Goal: Information Seeking & Learning: Learn about a topic

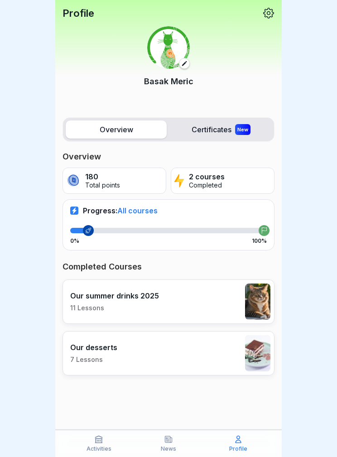
click at [145, 7] on div "Profile [PERSON_NAME]" at bounding box center [168, 56] width 227 height 113
click at [99, 435] on icon at bounding box center [98, 439] width 9 height 9
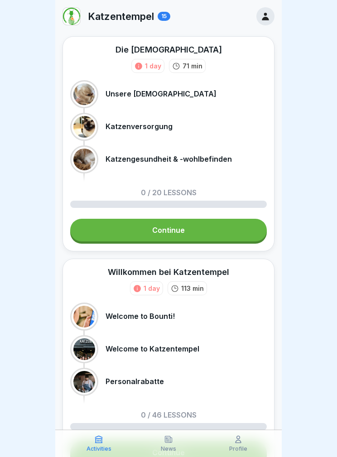
click at [216, 228] on link "Continue" at bounding box center [168, 230] width 197 height 23
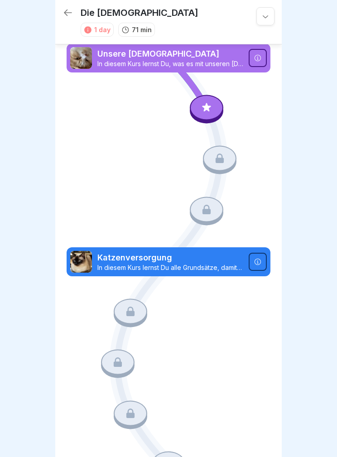
click at [212, 111] on icon at bounding box center [207, 108] width 12 height 12
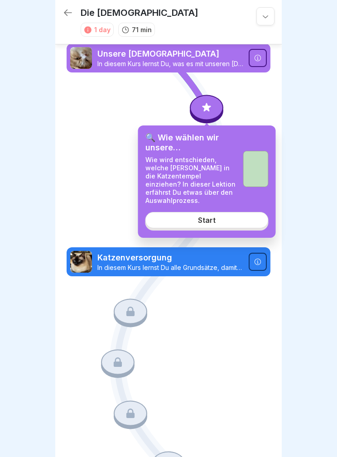
click at [213, 223] on div "Start" at bounding box center [207, 220] width 18 height 8
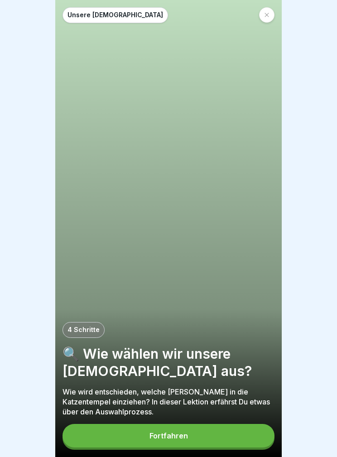
click at [237, 426] on button "Fortfahren" at bounding box center [169, 436] width 212 height 24
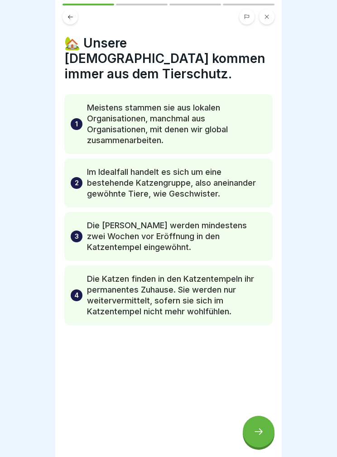
click at [69, 16] on icon at bounding box center [70, 17] width 5 height 4
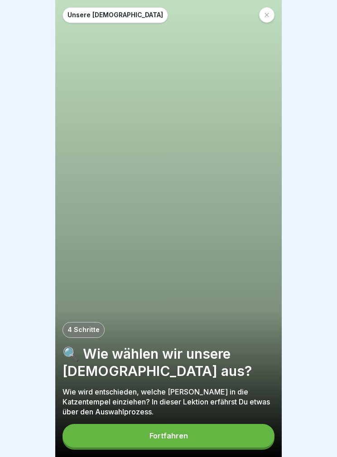
click at [266, 21] on div at bounding box center [266, 14] width 15 height 15
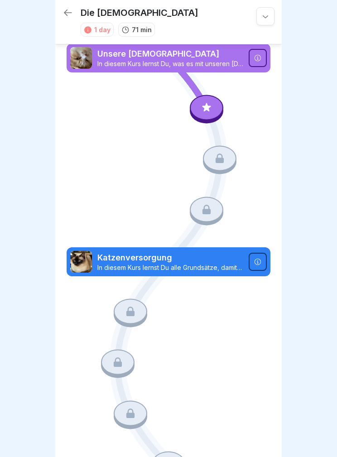
click at [267, 10] on div at bounding box center [265, 16] width 18 height 18
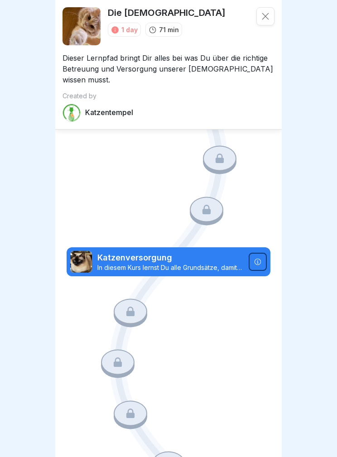
click at [272, 11] on div at bounding box center [265, 16] width 18 height 18
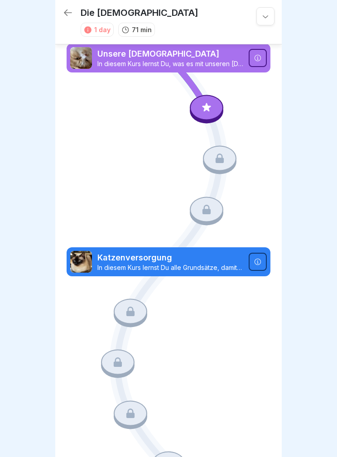
click at [64, 15] on icon at bounding box center [68, 12] width 11 height 11
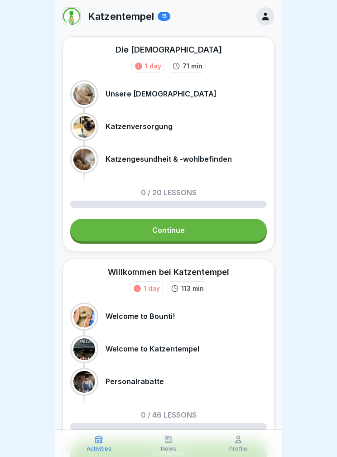
click at [71, 10] on img at bounding box center [71, 16] width 17 height 17
click at [263, 15] on icon at bounding box center [266, 16] width 10 height 10
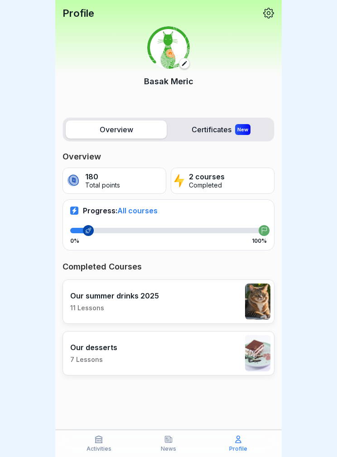
click at [254, 437] on div "Profile" at bounding box center [238, 443] width 65 height 17
click at [241, 443] on icon at bounding box center [238, 439] width 5 height 7
click at [285, 2] on div at bounding box center [168, 228] width 337 height 457
click at [264, 12] on icon at bounding box center [268, 13] width 11 height 11
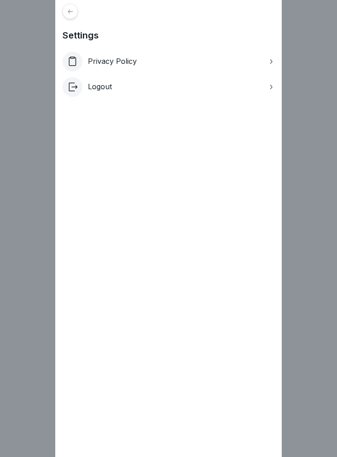
click at [74, 13] on div at bounding box center [70, 11] width 15 height 15
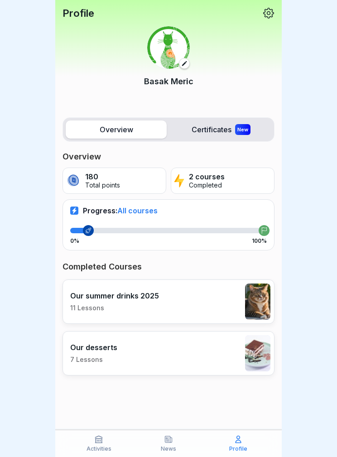
click at [236, 126] on div "New" at bounding box center [242, 129] width 15 height 11
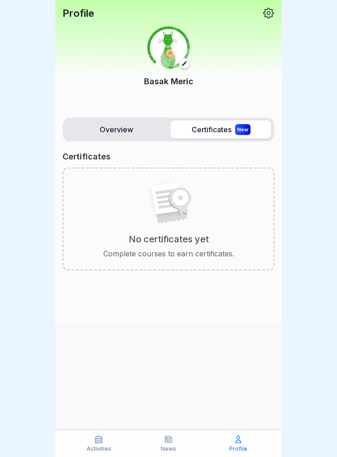
click at [117, 123] on label "Overview" at bounding box center [116, 130] width 101 height 18
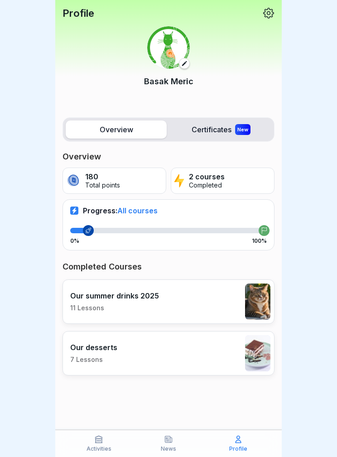
click at [98, 446] on p "Activities" at bounding box center [99, 449] width 25 height 6
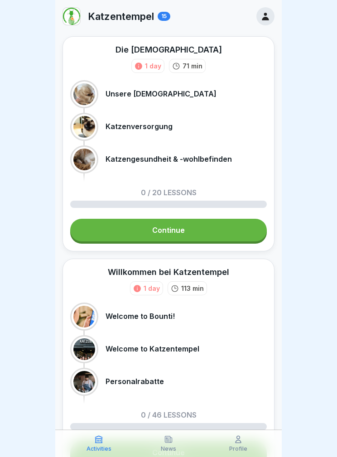
click at [220, 221] on link "Continue" at bounding box center [168, 230] width 197 height 23
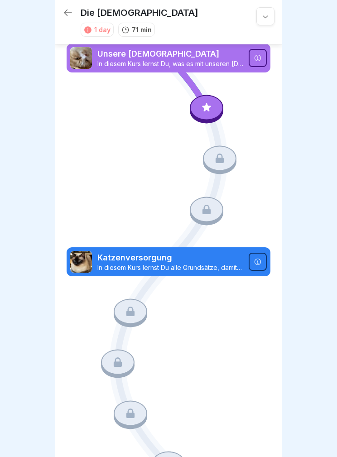
click at [203, 113] on icon at bounding box center [207, 108] width 12 height 12
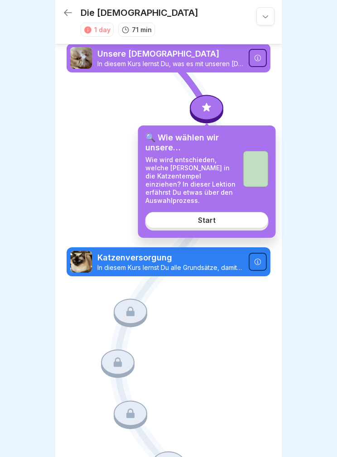
click at [237, 227] on link "Start" at bounding box center [206, 220] width 123 height 16
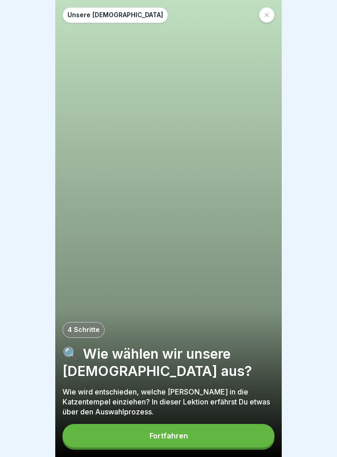
click at [228, 432] on button "Fortfahren" at bounding box center [169, 436] width 212 height 24
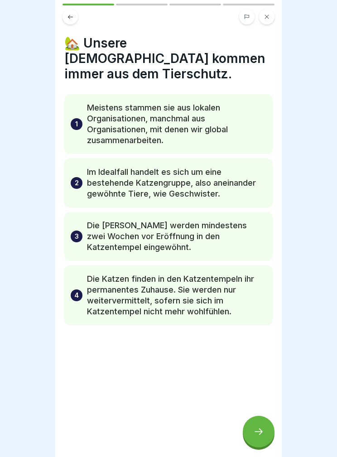
click at [265, 425] on div at bounding box center [259, 432] width 32 height 32
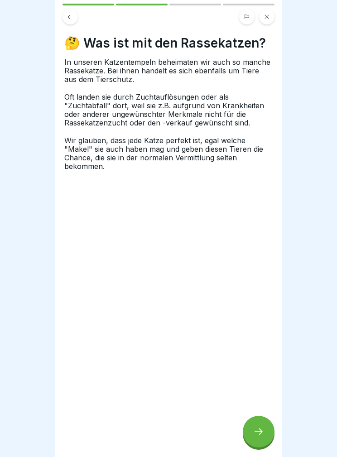
click at [331, 20] on div at bounding box center [168, 228] width 337 height 457
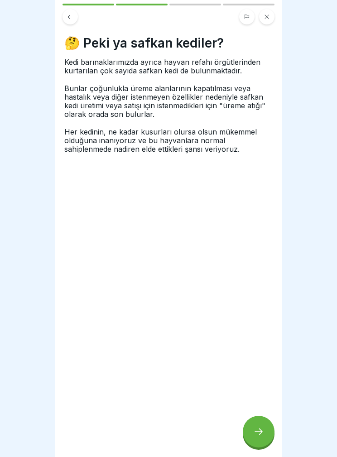
click at [264, 427] on div at bounding box center [259, 432] width 32 height 32
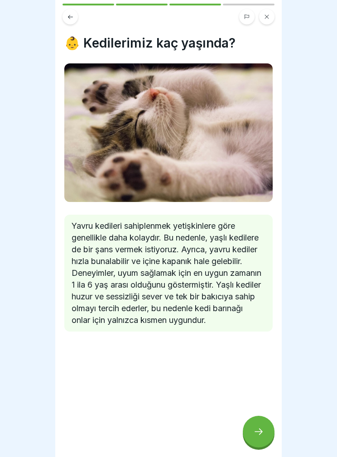
click at [261, 427] on icon at bounding box center [258, 431] width 11 height 11
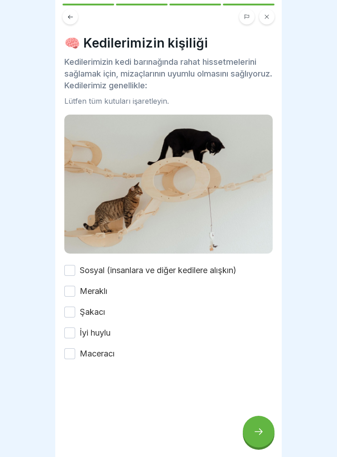
click at [226, 269] on font "Sosyal (insanlara ve diğer kedilere alışkın)" at bounding box center [158, 271] width 157 height 10
click at [75, 269] on button "Sosyal (insanlara ve diğer kedilere alışkın)" at bounding box center [69, 270] width 11 height 11
click at [107, 294] on font "Meraklı" at bounding box center [94, 291] width 28 height 10
click at [75, 294] on button "Meraklı" at bounding box center [69, 291] width 11 height 11
click at [129, 317] on div "Sosyal (insanlara ve diğer kedilere alışkın) Meraklı Şakacı İyi huylu Maceracı" at bounding box center [168, 312] width 208 height 95
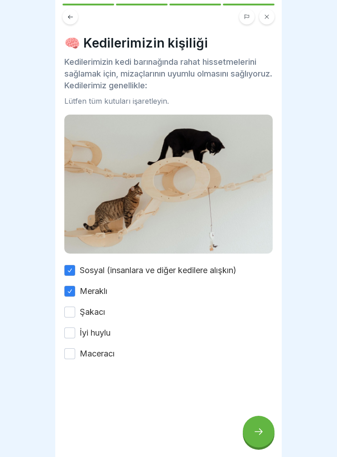
click at [142, 337] on div "Sosyal (insanlara ve diğer kedilere alışkın) Meraklı Şakacı İyi huylu Maceracı" at bounding box center [168, 312] width 208 height 95
click at [81, 311] on font "Şakacı" at bounding box center [92, 312] width 25 height 10
click at [75, 311] on button "Şakacı" at bounding box center [69, 312] width 11 height 11
click at [73, 313] on button "Şakacı" at bounding box center [69, 312] width 11 height 11
click at [73, 309] on button "Şakacı" at bounding box center [69, 312] width 11 height 11
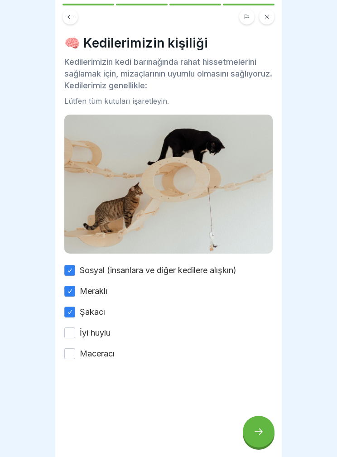
click at [73, 334] on button "İyi huylu" at bounding box center [69, 333] width 11 height 11
click at [74, 357] on button "Maceracı" at bounding box center [69, 353] width 11 height 11
click at [261, 431] on icon at bounding box center [258, 431] width 11 height 11
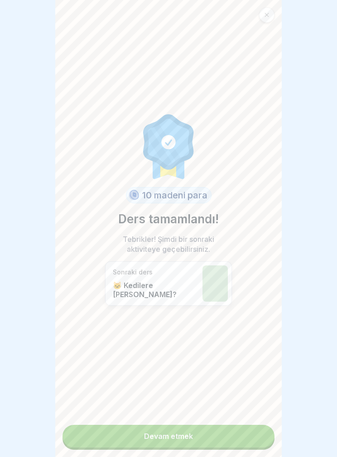
click at [217, 439] on link "Devam etmek" at bounding box center [169, 436] width 212 height 23
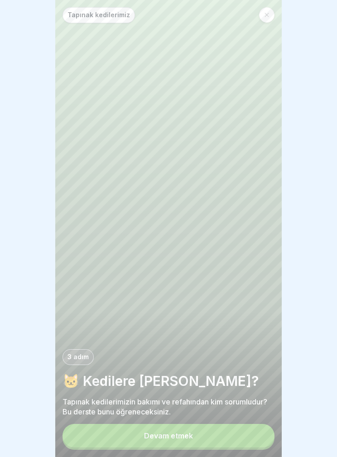
click at [238, 432] on button "Devam etmek" at bounding box center [169, 436] width 212 height 24
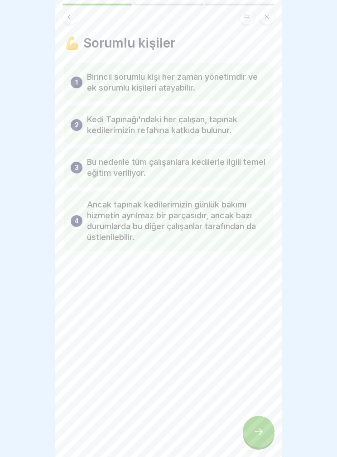
click at [259, 424] on div at bounding box center [259, 432] width 32 height 32
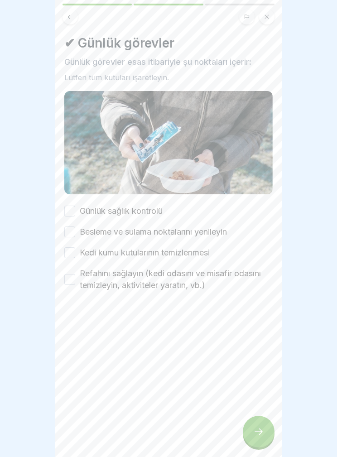
click at [135, 217] on label "Günlük sağlık kontrolü" at bounding box center [121, 211] width 83 height 12
click at [75, 217] on button "Günlük sağlık kontrolü" at bounding box center [69, 211] width 11 height 11
click at [215, 237] on font "Besleme ve sulama noktalarını yenileyin" at bounding box center [153, 232] width 147 height 10
click at [75, 237] on button "Besleme ve sulama noktalarını yenileyin" at bounding box center [69, 232] width 11 height 11
click at [193, 256] on font "Kedi kumu kutularının temizlenmesi" at bounding box center [145, 253] width 130 height 10
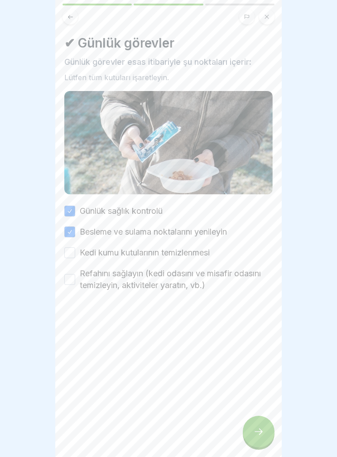
click at [75, 256] on button "Kedi kumu kutularının temizlenmesi" at bounding box center [69, 252] width 11 height 11
click at [184, 276] on font "Refahını sağlayın (kedi odasını ve misafir odasını temizleyin, aktiviteler yara…" at bounding box center [170, 279] width 181 height 21
click at [75, 276] on button "Refahını sağlayın (kedi odasını ve misafir odasını temizleyin, aktiviteler yara…" at bounding box center [69, 279] width 11 height 11
click at [254, 426] on icon at bounding box center [258, 431] width 11 height 11
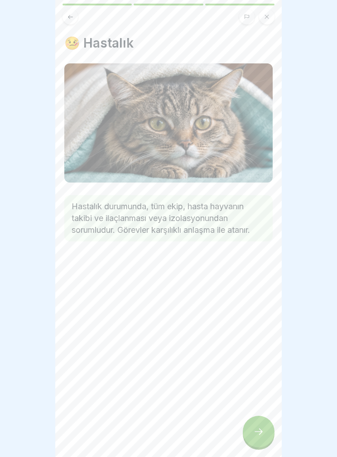
click at [261, 429] on icon at bounding box center [258, 431] width 11 height 11
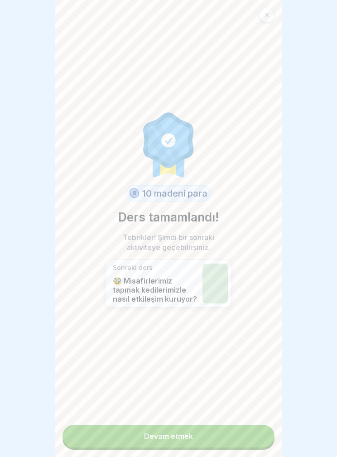
click at [217, 436] on link "Devam etmek" at bounding box center [169, 436] width 212 height 23
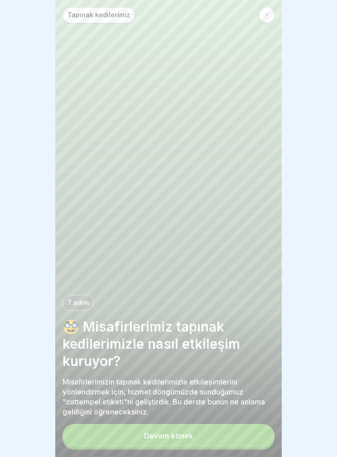
click at [225, 434] on button "Devam etmek" at bounding box center [169, 436] width 212 height 24
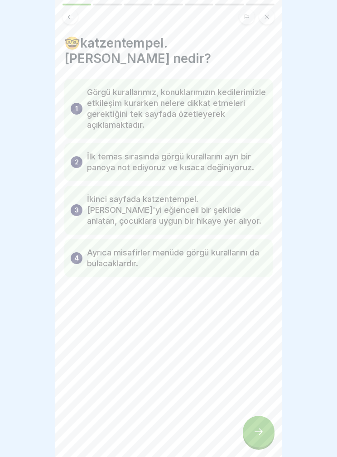
click at [261, 428] on icon at bounding box center [258, 431] width 11 height 11
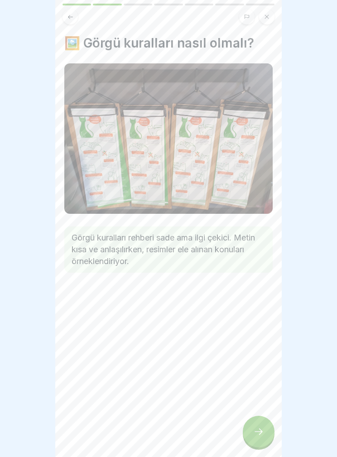
click at [260, 421] on div at bounding box center [259, 432] width 32 height 32
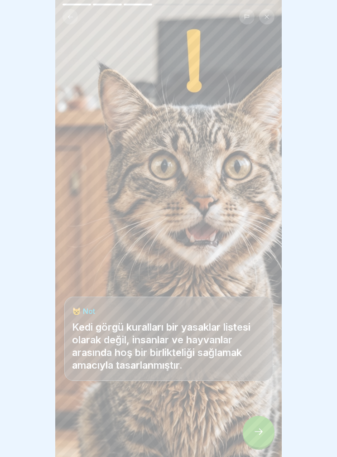
click at [257, 431] on icon at bounding box center [258, 431] width 11 height 11
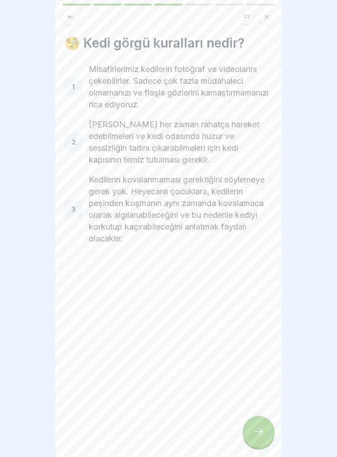
click at [277, 430] on div "🧐 Kedi görgü kuralları nedir? 1 Misafirlerimiz kedilerin fotoğraf ve videoların…" at bounding box center [168, 228] width 227 height 457
click at [266, 431] on div at bounding box center [259, 432] width 32 height 32
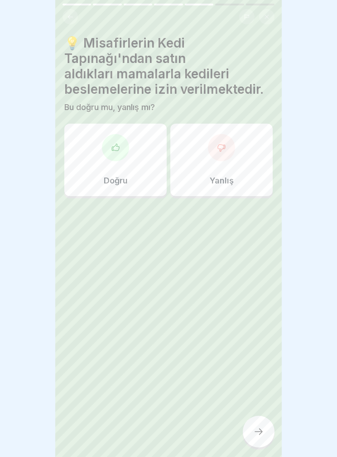
click at [114, 155] on div "Doğru" at bounding box center [115, 160] width 102 height 73
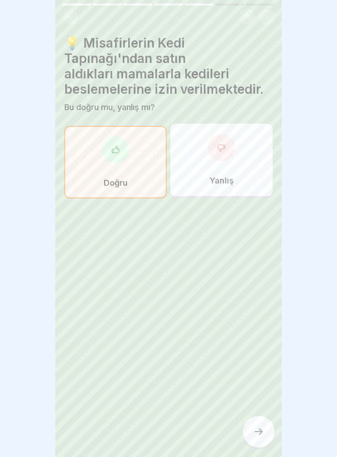
click at [229, 136] on div at bounding box center [221, 147] width 27 height 27
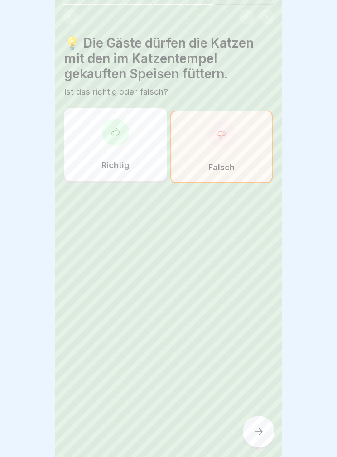
click at [262, 429] on icon at bounding box center [258, 431] width 11 height 11
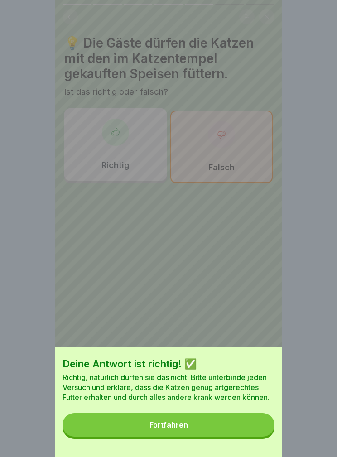
click at [229, 416] on button "Fortfahren" at bounding box center [169, 425] width 212 height 24
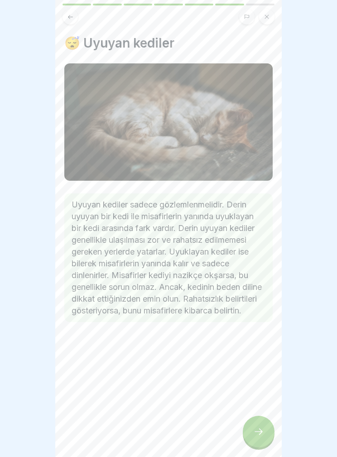
click at [260, 426] on div at bounding box center [259, 432] width 32 height 32
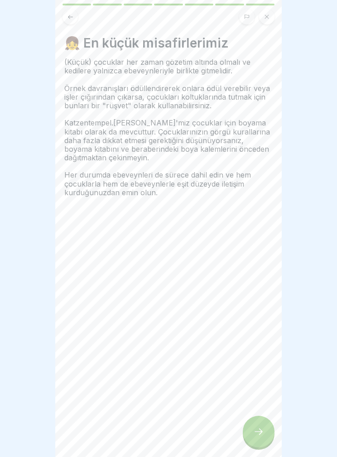
click at [267, 426] on div at bounding box center [259, 432] width 32 height 32
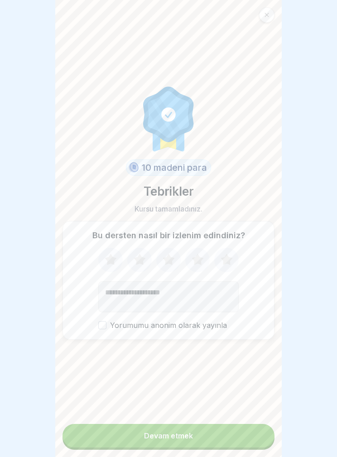
click at [253, 430] on button "Devam etmek" at bounding box center [169, 436] width 212 height 24
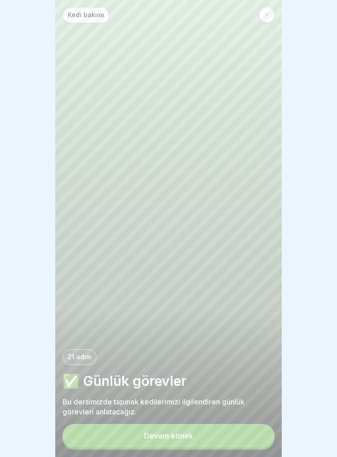
click at [226, 427] on button "Devam etmek" at bounding box center [169, 436] width 212 height 24
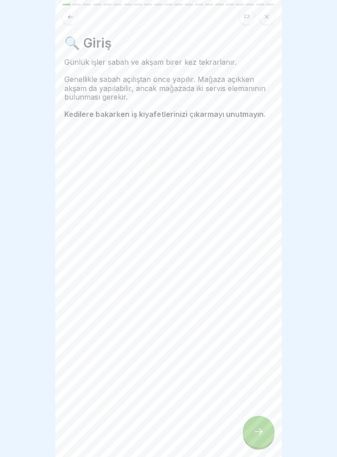
click at [271, 436] on div at bounding box center [259, 432] width 32 height 32
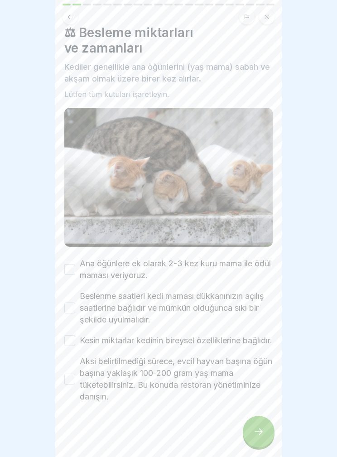
scroll to position [19, 0]
click at [241, 259] on font "Ana öğünlere ek olarak 2-3 kez kuru mama ile ödül maması veriyoruz." at bounding box center [175, 269] width 191 height 21
click at [75, 264] on button "Ana öğünlere ek olarak 2-3 kez kuru mama ile ödül maması veriyoruz." at bounding box center [69, 269] width 11 height 11
click at [247, 295] on font "Beslenme saatleri kedi maması dükkanınızın açılış saatlerine bağlıdır ve mümkün…" at bounding box center [172, 307] width 184 height 33
click at [75, 303] on button "Beslenme saatleri kedi maması dükkanınızın açılış saatlerine bağlıdır ve mümkün…" at bounding box center [69, 308] width 11 height 11
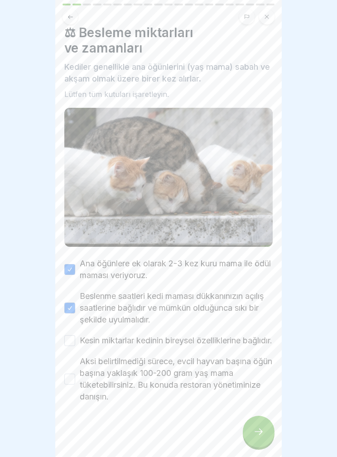
click at [236, 336] on font "Kesin miktarlar kedinin bireysel özelliklerine bağlıdır." at bounding box center [176, 341] width 193 height 10
click at [75, 335] on button "Kesin miktarlar kedinin bireysel özelliklerine bağlıdır." at bounding box center [69, 340] width 11 height 11
click at [253, 383] on font "Aksi belirtilmediği sürece, evcil hayvan başına öğün başına yaklaşık 100-200 gr…" at bounding box center [176, 379] width 193 height 45
click at [75, 383] on button "Aksi belirtilmediği sürece, evcil hayvan başına öğün başına yaklaşık 100-200 gr…" at bounding box center [69, 379] width 11 height 11
click at [261, 425] on div at bounding box center [259, 432] width 32 height 32
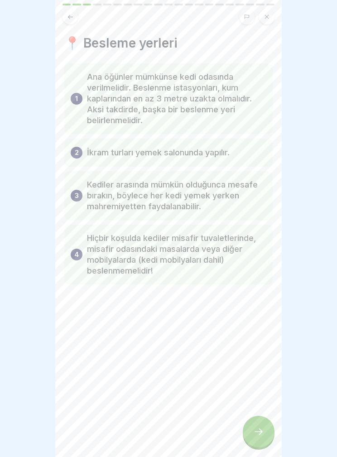
click at [263, 426] on icon at bounding box center [258, 431] width 11 height 11
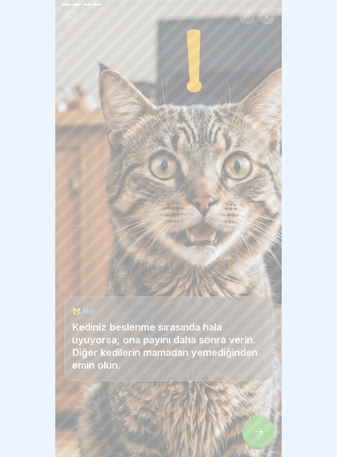
click at [261, 426] on icon at bounding box center [258, 431] width 11 height 11
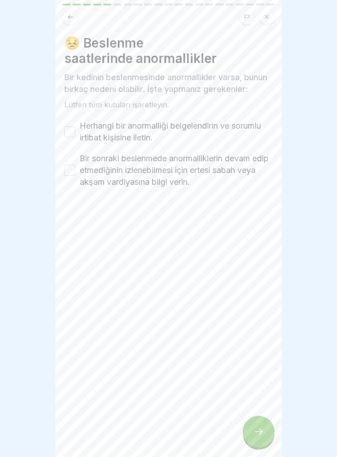
click at [252, 121] on font "Herhangi bir anormalliği belgelendirin ve sorumlu irtibat kişisine iletin." at bounding box center [170, 131] width 181 height 21
click at [75, 126] on button "Herhangi bir anormalliği belgelendirin ve sorumlu irtibat kişisine iletin." at bounding box center [69, 131] width 11 height 11
click at [232, 185] on label "Bir sonraki beslenmede anormalliklerin devam edip etmediğinin izlenebilmesi içi…" at bounding box center [176, 170] width 193 height 35
click at [75, 176] on button "Bir sonraki beslenmede anormalliklerin devam edip etmediğinin izlenebilmesi içi…" at bounding box center [69, 170] width 11 height 11
click at [266, 436] on div at bounding box center [259, 432] width 32 height 32
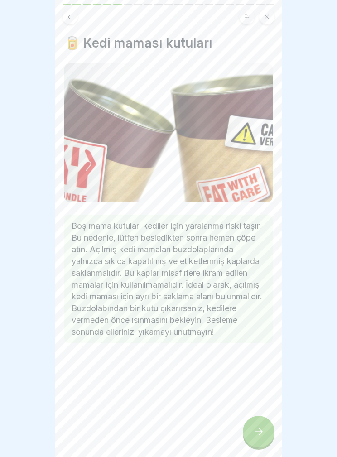
click at [257, 427] on icon at bounding box center [258, 431] width 11 height 11
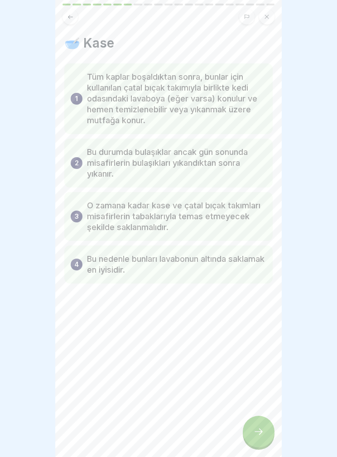
click at [254, 428] on icon at bounding box center [258, 431] width 11 height 11
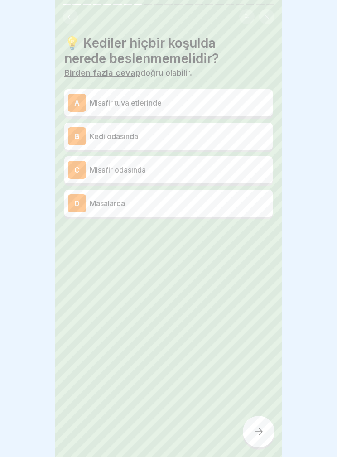
click at [232, 103] on p "Misafir tuvaletlerinde" at bounding box center [179, 102] width 179 height 11
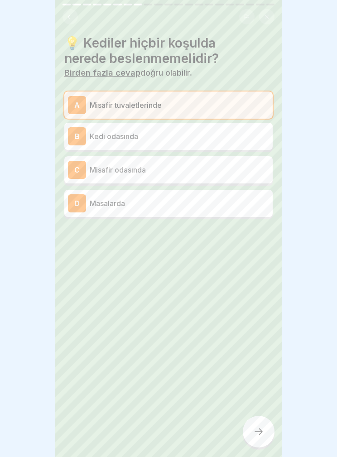
click at [215, 167] on p "Misafir odasında" at bounding box center [179, 169] width 179 height 11
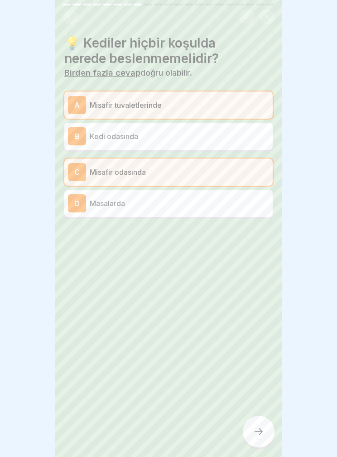
click at [206, 201] on p "Masalarda" at bounding box center [179, 203] width 179 height 11
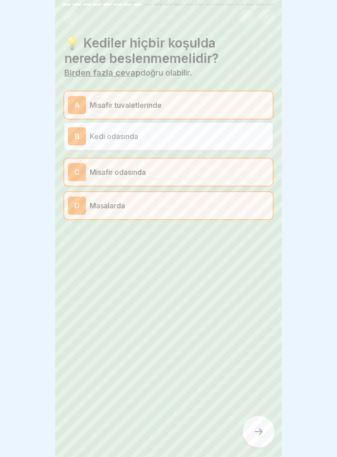
click at [264, 430] on div at bounding box center [259, 432] width 32 height 32
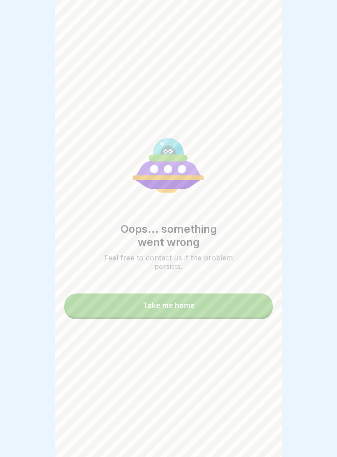
click at [234, 305] on button "Take me home" at bounding box center [168, 306] width 208 height 24
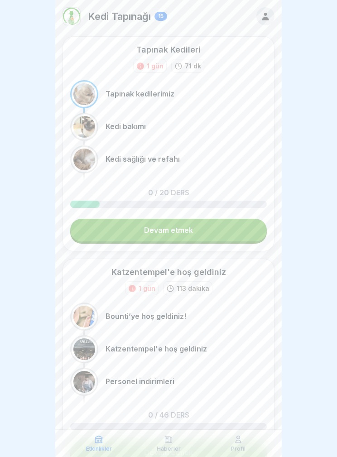
click at [232, 230] on link "Devam etmek" at bounding box center [168, 230] width 197 height 23
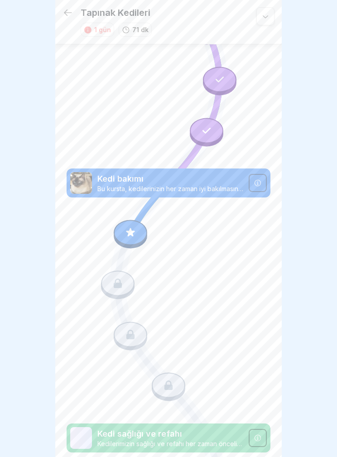
scroll to position [84, 0]
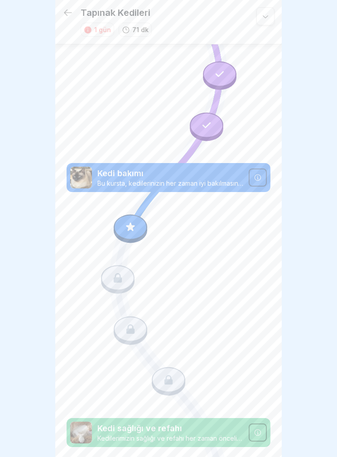
click at [130, 226] on icon at bounding box center [130, 226] width 9 height 9
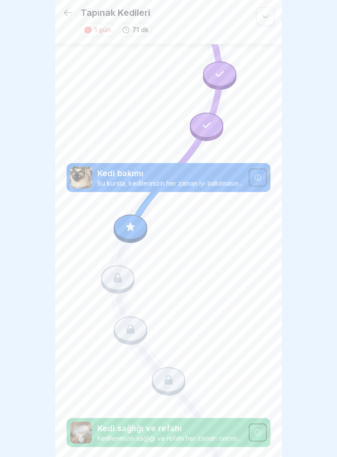
click at [137, 226] on div at bounding box center [131, 226] width 34 height 25
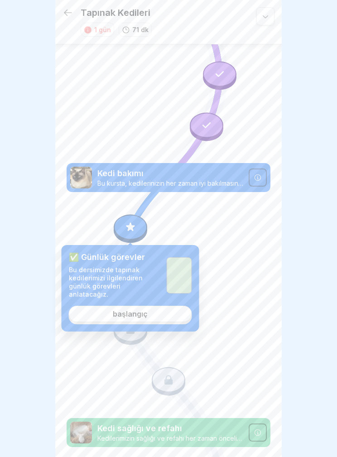
click at [162, 313] on link "başlangıç" at bounding box center [130, 314] width 123 height 16
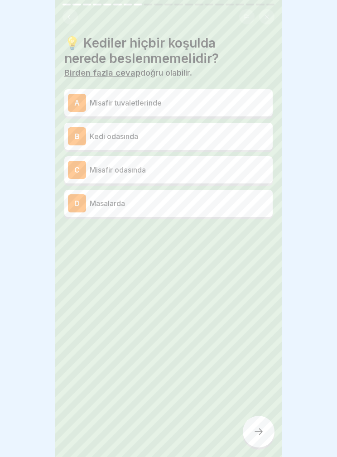
click at [228, 107] on p "Misafir tuvaletlerinde" at bounding box center [179, 102] width 179 height 11
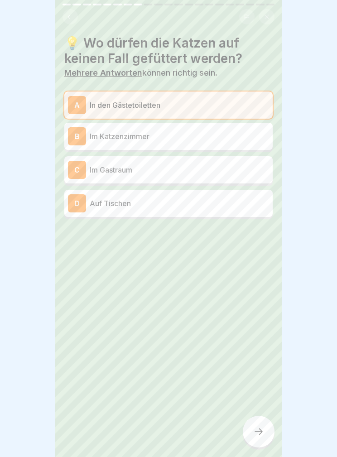
click at [222, 130] on div "B Im Katzenzimmer" at bounding box center [168, 136] width 201 height 18
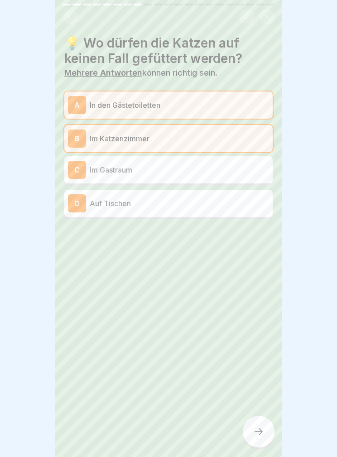
click at [233, 137] on p "Im Katzenzimmer" at bounding box center [179, 138] width 179 height 11
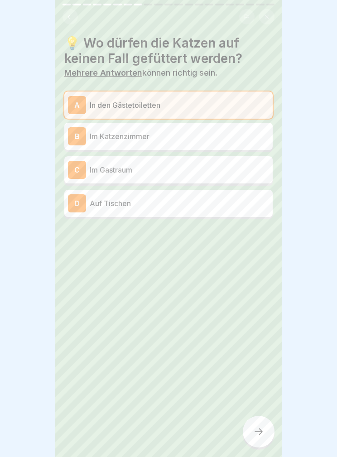
click at [220, 167] on p "Im Gastraum" at bounding box center [179, 169] width 179 height 11
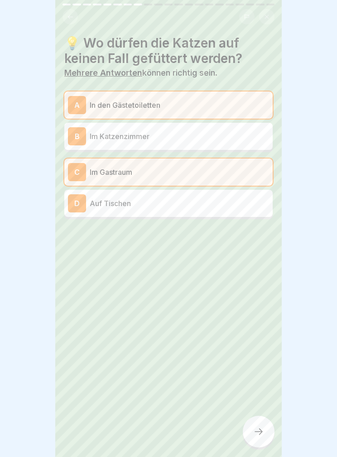
click at [203, 206] on p "Auf Tischen" at bounding box center [179, 203] width 179 height 11
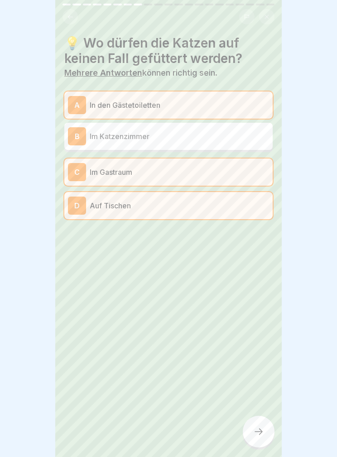
click at [270, 439] on div at bounding box center [259, 432] width 32 height 32
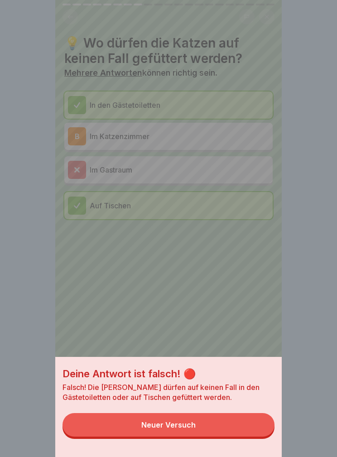
click at [232, 421] on button "Neuer Versuch" at bounding box center [169, 425] width 212 height 24
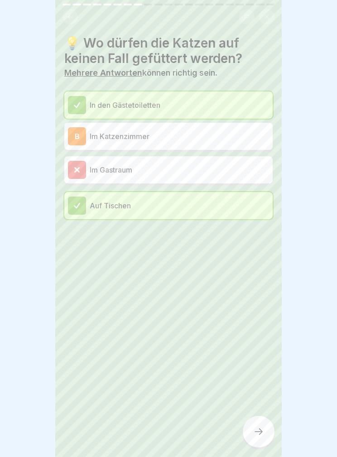
click at [270, 427] on div at bounding box center [259, 432] width 32 height 32
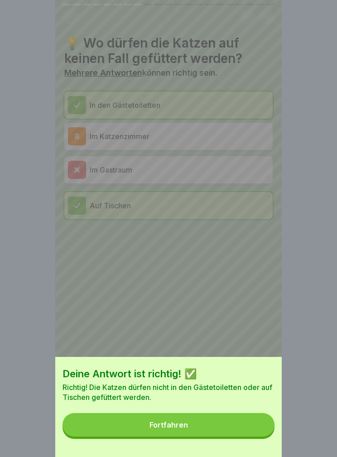
click at [239, 423] on button "Fortfahren" at bounding box center [169, 425] width 212 height 24
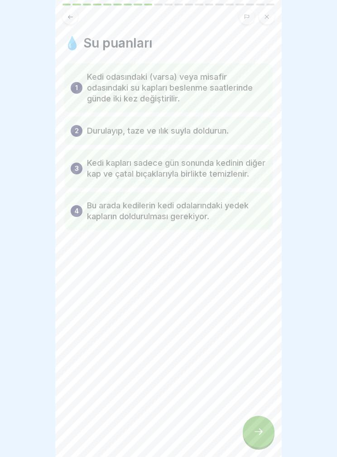
click at [258, 426] on icon at bounding box center [258, 431] width 11 height 11
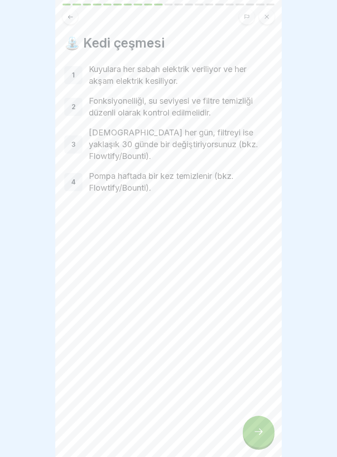
click at [262, 426] on div at bounding box center [259, 432] width 32 height 32
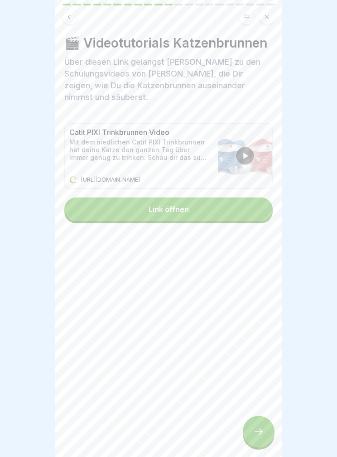
click at [165, 158] on div "Catit PIXI Trinkbrunnen Video Mit dem niedlichen Catit PIXI Trinkbrunnen hat de…" at bounding box center [139, 156] width 149 height 64
click at [79, 163] on div "Catit PIXI Trinkbrunnen Video Mit dem niedlichen Catit PIXI Trinkbrunnen hat de…" at bounding box center [139, 156] width 149 height 64
click at [233, 140] on img at bounding box center [245, 156] width 54 height 64
click at [249, 152] on img at bounding box center [245, 156] width 54 height 64
click at [199, 198] on button "Link öffnen" at bounding box center [168, 210] width 208 height 24
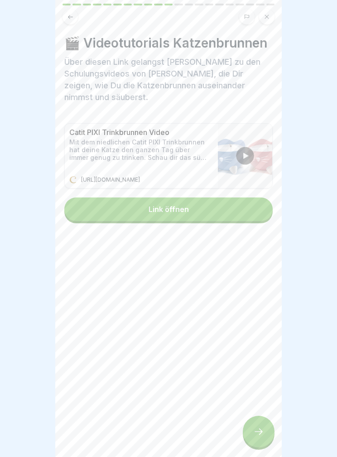
click at [208, 198] on button "Link öffnen" at bounding box center [168, 210] width 208 height 24
click at [76, 176] on img at bounding box center [72, 179] width 7 height 7
click at [81, 155] on div "Catit PIXI Trinkbrunnen Video Mit dem niedlichen Catit PIXI Trinkbrunnen hat de…" at bounding box center [139, 156] width 149 height 64
click at [276, 426] on div "🎬 Videotutorials Katzenbrunnen Über diesen Link gelangst Du zu den Schulungsvid…" at bounding box center [168, 228] width 227 height 457
click at [255, 428] on icon at bounding box center [258, 431] width 11 height 11
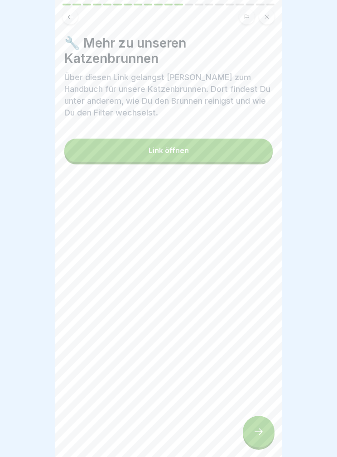
click at [224, 153] on button "Link öffnen" at bounding box center [168, 151] width 208 height 24
click at [259, 440] on div at bounding box center [259, 432] width 32 height 32
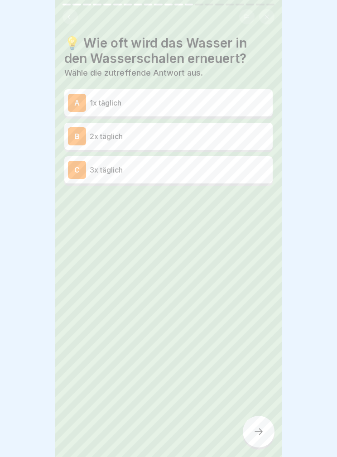
click at [222, 129] on div "B 2x täglich" at bounding box center [168, 136] width 201 height 18
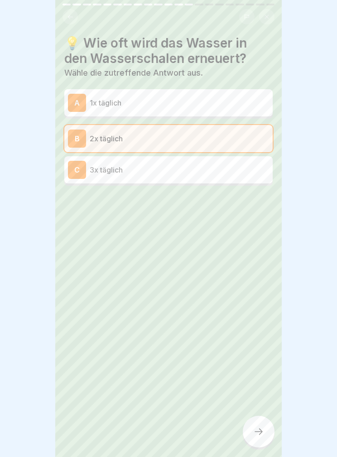
click at [272, 438] on div at bounding box center [259, 432] width 32 height 32
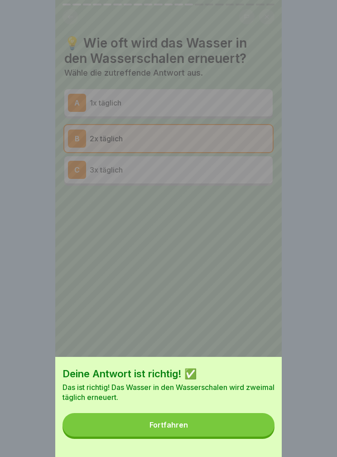
click at [235, 422] on button "Fortfahren" at bounding box center [169, 425] width 212 height 24
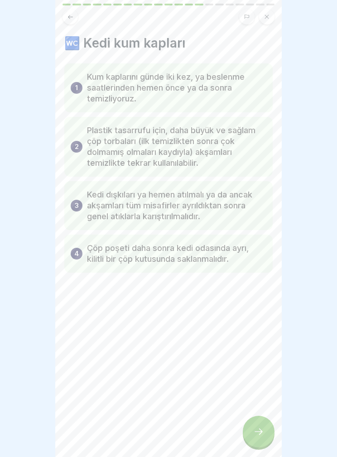
click at [262, 424] on div at bounding box center [259, 432] width 32 height 32
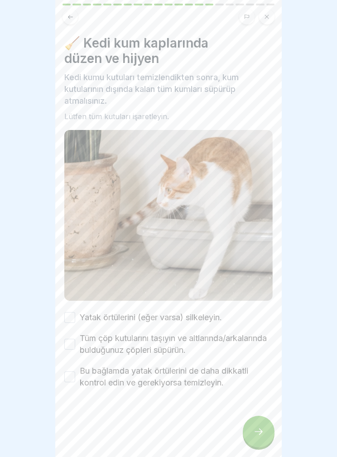
click at [214, 316] on font "Yatak örtülerini (eğer varsa) silkeleyin." at bounding box center [151, 318] width 142 height 10
click at [75, 316] on button "Yatak örtülerini (eğer varsa) silkeleyin." at bounding box center [69, 317] width 11 height 11
click at [207, 347] on font "Tüm çöp kutularını taşıyın ve altlarında/arkalarında bulduğunuz çöpleri süpürün." at bounding box center [173, 344] width 187 height 21
click at [75, 347] on button "Tüm çöp kutularını taşıyın ve altlarında/arkalarında bulduğunuz çöpleri süpürün." at bounding box center [69, 344] width 11 height 11
click at [241, 382] on font "Bu bağlamda yatak örtülerini de daha dikkatli kontrol edin ve gerekiyorsa temiz…" at bounding box center [164, 376] width 169 height 21
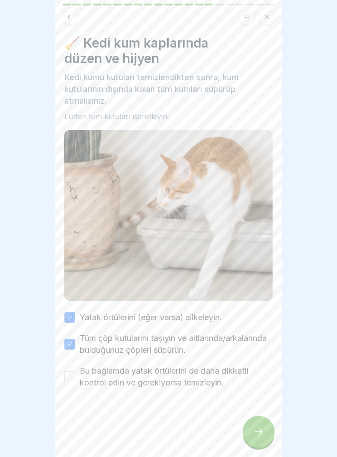
click at [75, 382] on button "Bu bağlamda yatak örtülerini de daha dikkatli kontrol edin ve gerekiyorsa temiz…" at bounding box center [69, 377] width 11 height 11
click at [256, 432] on icon at bounding box center [258, 431] width 11 height 11
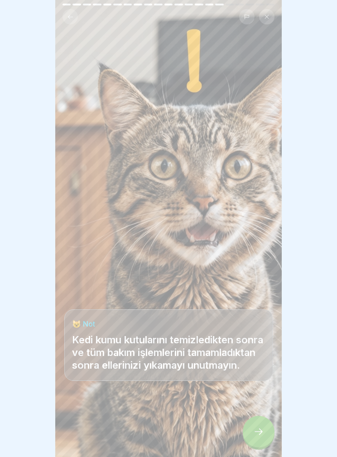
click at [259, 417] on div at bounding box center [259, 432] width 32 height 32
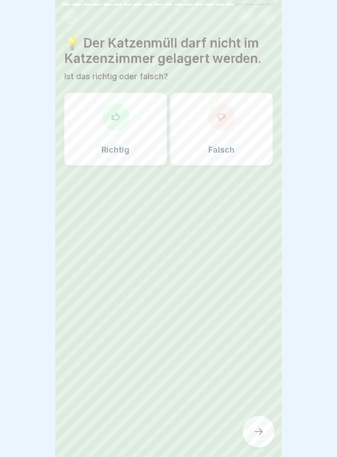
click at [256, 125] on div "Falsch" at bounding box center [221, 129] width 102 height 73
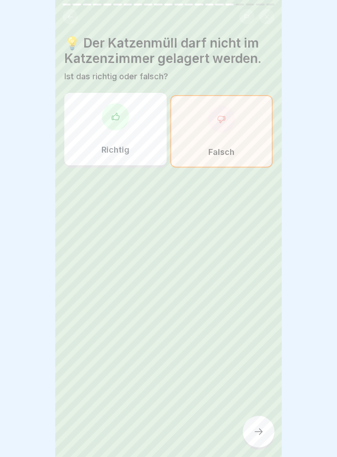
click at [268, 435] on div at bounding box center [259, 432] width 32 height 32
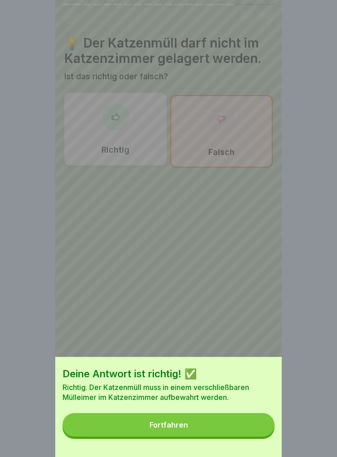
click at [235, 423] on button "Fortfahren" at bounding box center [169, 425] width 212 height 24
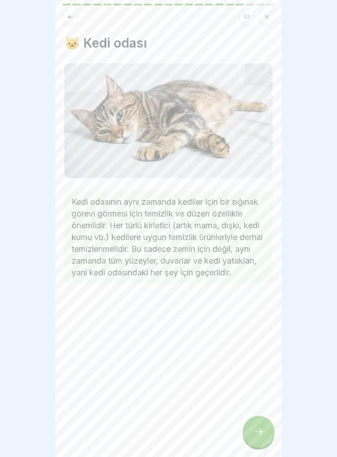
click at [269, 427] on div at bounding box center [259, 432] width 32 height 32
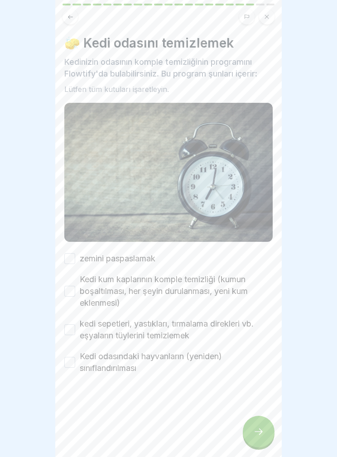
click at [136, 263] on font "zemini paspaslamak" at bounding box center [118, 259] width 76 height 10
click at [75, 263] on button "zemini paspaslamak" at bounding box center [69, 258] width 11 height 11
click at [192, 288] on font "Kedi kum kaplarının komple temizliği (kumun boşaltılması, her şeyin durulanması…" at bounding box center [164, 291] width 168 height 33
click at [75, 288] on button "Kedi kum kaplarının komple temizliği (kumun boşaltılması, her şeyin durulanması…" at bounding box center [69, 291] width 11 height 11
click at [233, 325] on font "kedi sepetleri, yastıkları, tırmalama direkleri vb. eşyaların tüylerini temizle…" at bounding box center [167, 329] width 174 height 21
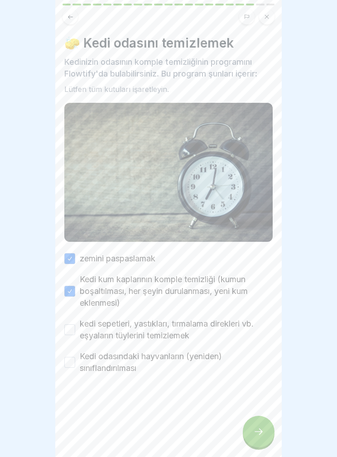
click at [75, 325] on button "kedi sepetleri, yastıkları, tırmalama direkleri vb. eşyaların tüylerini temizle…" at bounding box center [69, 329] width 11 height 11
click at [209, 352] on font "Kedi odasındaki hayvanların (yeniden) sınıflandırılması" at bounding box center [151, 362] width 142 height 21
click at [75, 357] on button "Kedi odasındaki hayvanların (yeniden) sınıflandırılması" at bounding box center [69, 362] width 11 height 11
click at [260, 429] on icon at bounding box center [259, 432] width 8 height 6
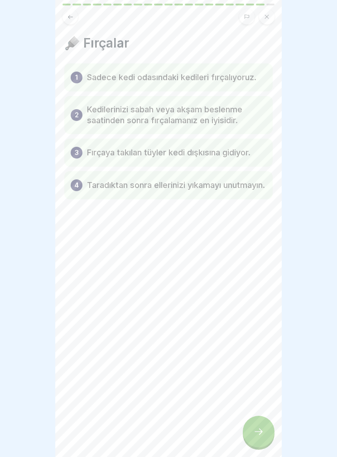
click at [267, 423] on div at bounding box center [259, 432] width 32 height 32
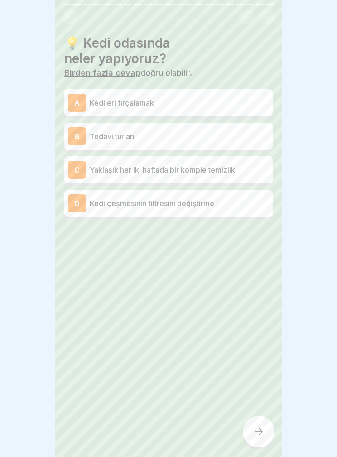
click at [243, 89] on div "A Kedileri fırçalamak" at bounding box center [168, 102] width 208 height 27
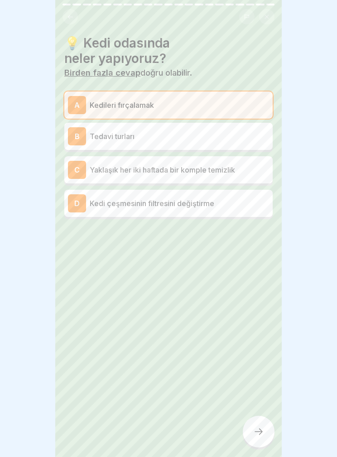
click at [242, 161] on div "C Yaklaşık her iki haftada bir komple temizlik" at bounding box center [168, 170] width 201 height 18
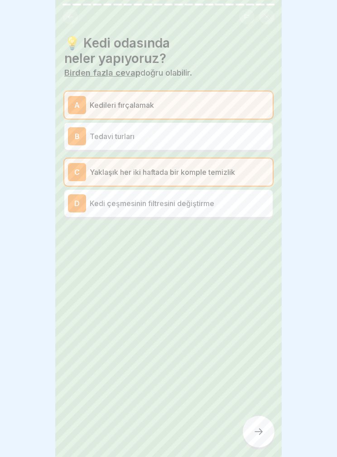
click at [231, 190] on div "D Kedi çeşmesinin filtresini değiştirme" at bounding box center [168, 203] width 208 height 27
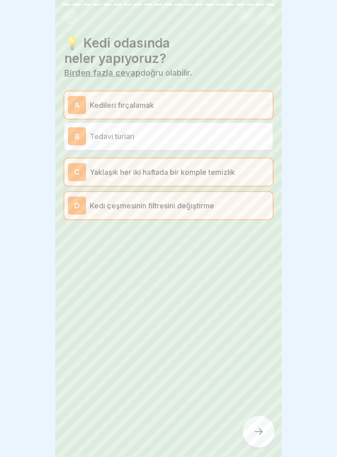
click at [269, 431] on div at bounding box center [259, 432] width 32 height 32
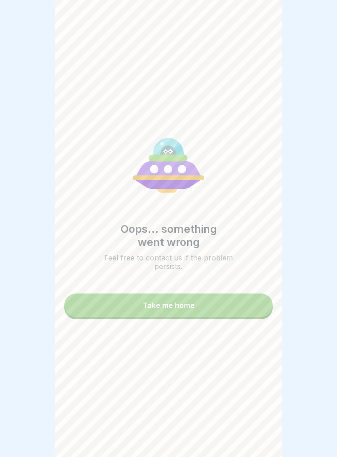
click at [198, 307] on button "Take me home" at bounding box center [168, 306] width 208 height 24
click at [210, 307] on button "Take me home" at bounding box center [168, 306] width 208 height 24
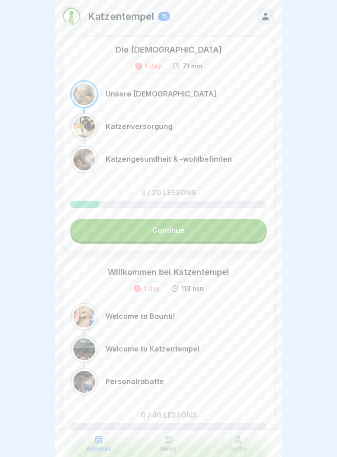
click at [215, 231] on link "Continue" at bounding box center [168, 230] width 197 height 23
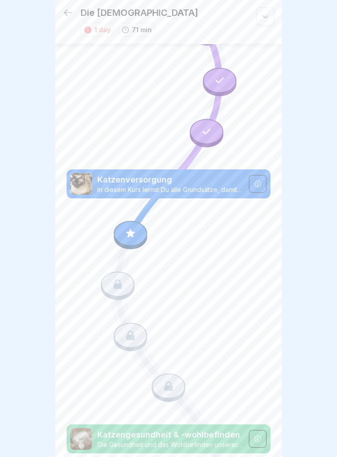
scroll to position [84, 0]
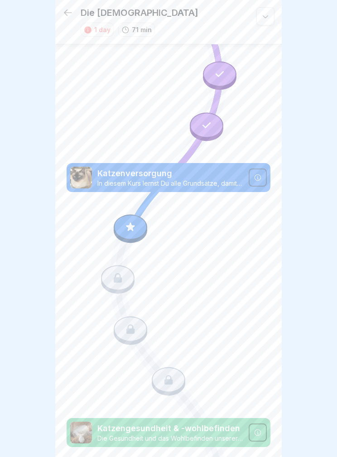
click at [133, 221] on icon at bounding box center [131, 227] width 12 height 12
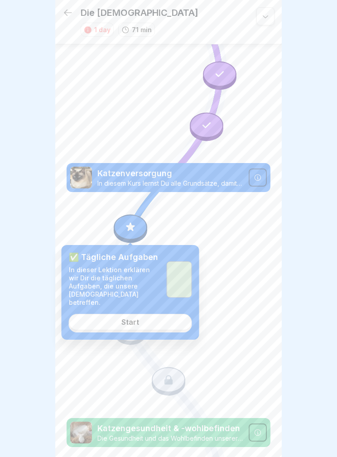
click at [178, 314] on link "Start" at bounding box center [130, 322] width 123 height 16
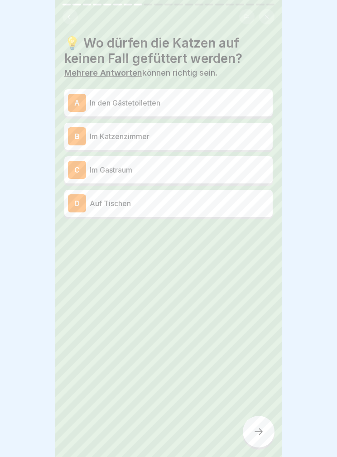
click at [222, 95] on div "A In den Gästetoiletten" at bounding box center [168, 103] width 201 height 18
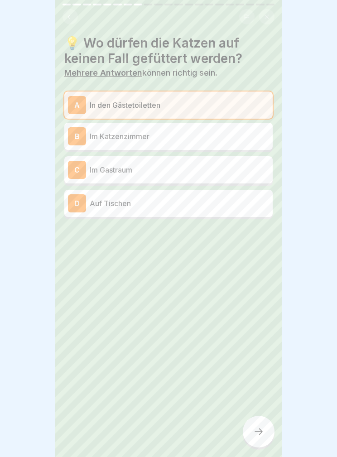
click at [202, 199] on p "Auf Tischen" at bounding box center [179, 203] width 179 height 11
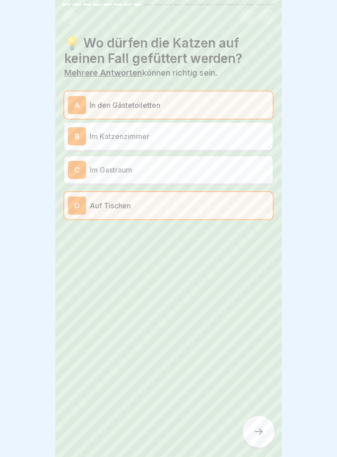
click at [261, 424] on div at bounding box center [259, 432] width 32 height 32
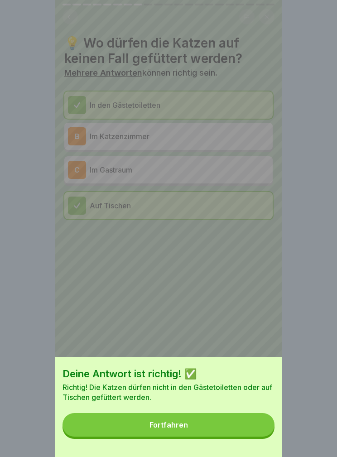
click at [237, 423] on button "Fortfahren" at bounding box center [169, 425] width 212 height 24
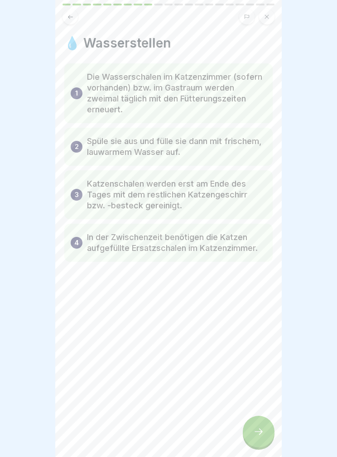
click at [264, 443] on div at bounding box center [259, 432] width 32 height 32
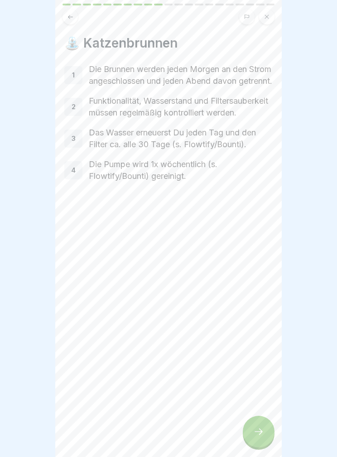
click at [261, 434] on icon at bounding box center [259, 432] width 8 height 6
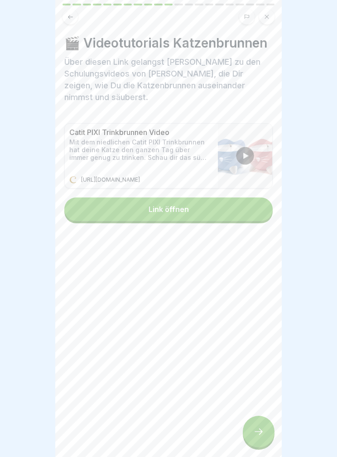
click at [258, 431] on icon at bounding box center [258, 431] width 11 height 11
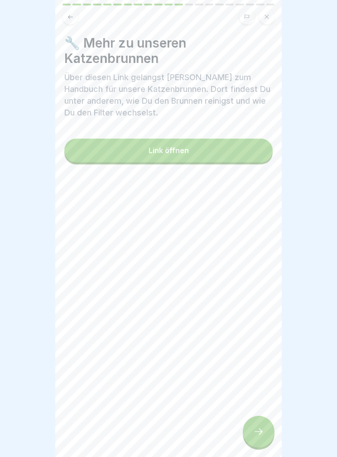
click at [269, 438] on div at bounding box center [259, 432] width 32 height 32
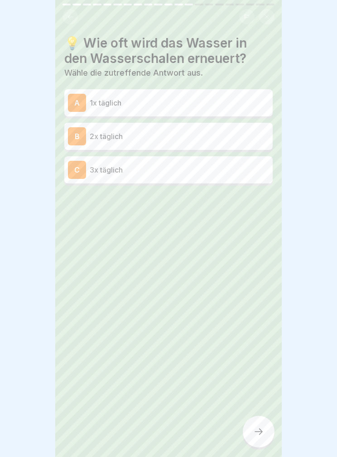
click at [229, 135] on p "2x täglich" at bounding box center [179, 136] width 179 height 11
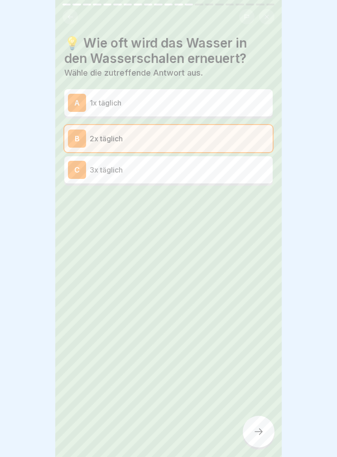
click at [259, 431] on icon at bounding box center [258, 431] width 11 height 11
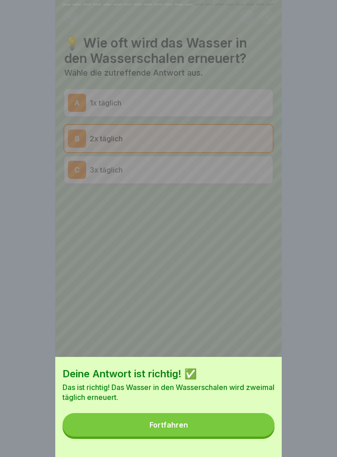
click at [241, 423] on button "Fortfahren" at bounding box center [169, 425] width 212 height 24
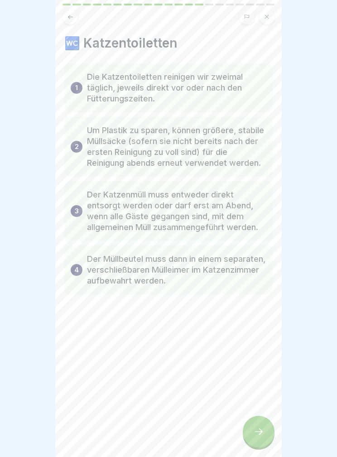
click at [270, 430] on div at bounding box center [259, 432] width 32 height 32
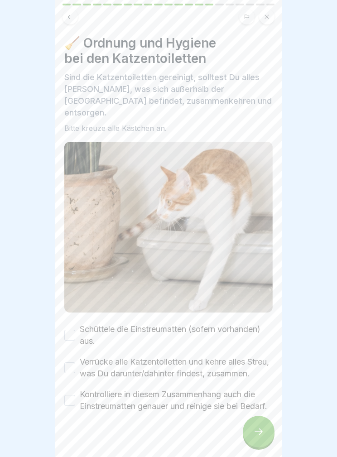
click at [261, 435] on icon at bounding box center [258, 431] width 11 height 11
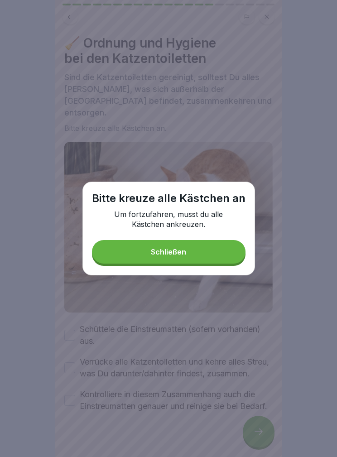
click at [212, 252] on button "Schließen" at bounding box center [169, 252] width 154 height 24
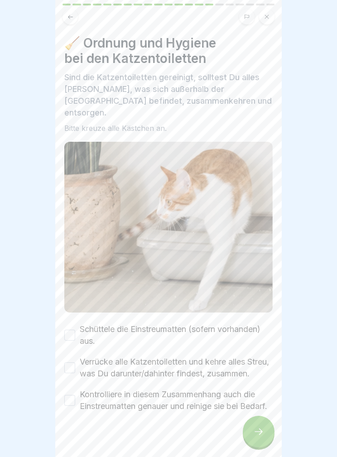
click at [66, 330] on button "Schüttele die Einstreumatten (sofern vorhanden) aus." at bounding box center [69, 335] width 11 height 11
click at [72, 375] on div "Verrücke alle Katzentoiletten und kehre alles Streu, was Du darunter/dahinter f…" at bounding box center [168, 368] width 208 height 24
click at [75, 406] on button "Kontrolliere in diesem Zusammenhang auch die Einstreumatten genauer und reinige…" at bounding box center [69, 400] width 11 height 11
click at [73, 363] on button "Verrücke alle Katzentoiletten und kehre alles Streu, was Du darunter/dahinter f…" at bounding box center [69, 368] width 11 height 11
click at [257, 427] on icon at bounding box center [258, 431] width 11 height 11
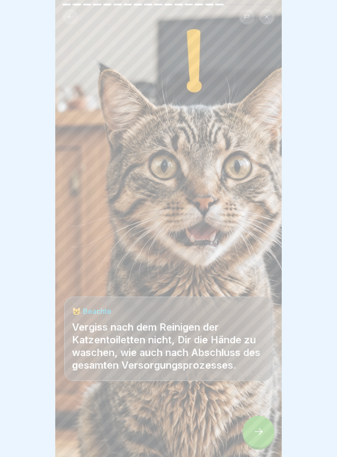
click at [255, 440] on div at bounding box center [259, 432] width 32 height 32
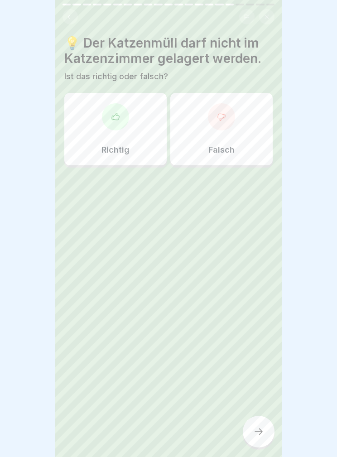
click at [217, 133] on div "Falsch" at bounding box center [221, 129] width 102 height 73
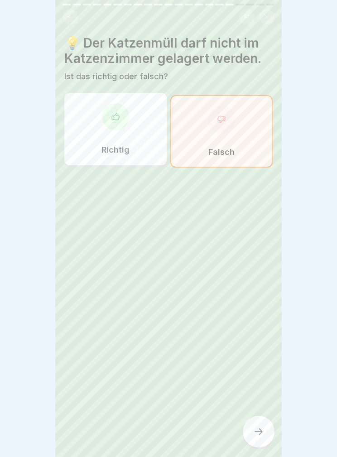
click at [269, 420] on div at bounding box center [259, 432] width 32 height 32
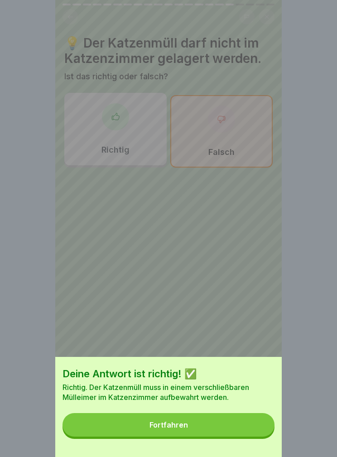
click at [236, 422] on button "Fortfahren" at bounding box center [169, 425] width 212 height 24
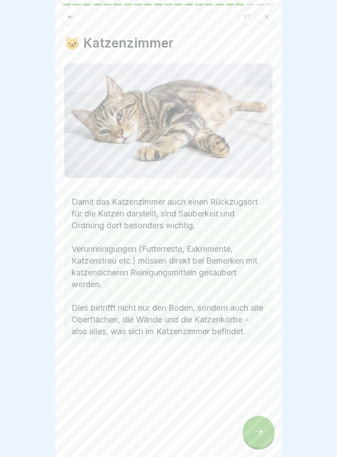
click at [256, 432] on icon at bounding box center [259, 432] width 8 height 6
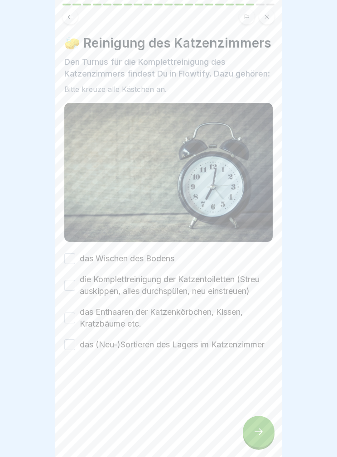
click at [92, 258] on label "das Wischen des Bodens" at bounding box center [127, 259] width 95 height 12
click at [75, 258] on button "das Wischen des Bodens" at bounding box center [69, 258] width 11 height 11
click at [77, 277] on div "die Komplettreinigung der Katzentoiletten (Streu auskippen, alles durchspülen, …" at bounding box center [168, 286] width 208 height 24
click at [69, 286] on button "die Komplettreinigung der Katzentoiletten (Streu auskippen, alles durchspülen, …" at bounding box center [69, 285] width 11 height 11
click at [71, 313] on button "das Enthaaren der Katzenkörbchen, Kissen, Kratzbäume etc." at bounding box center [69, 318] width 11 height 11
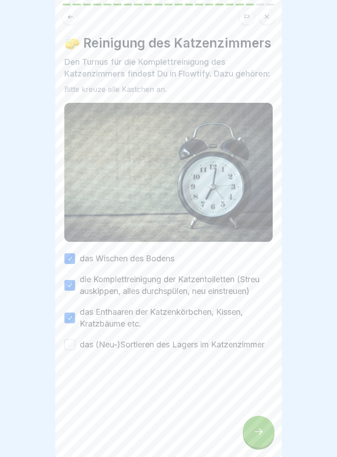
click at [72, 341] on button "das (Neu-)Sortieren des Lagers im Katzenzimmer" at bounding box center [69, 344] width 11 height 11
click at [259, 431] on icon at bounding box center [258, 431] width 11 height 11
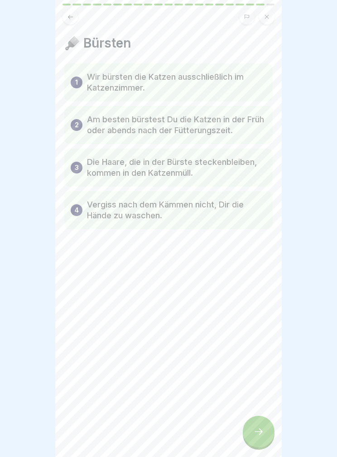
click at [266, 426] on div at bounding box center [259, 432] width 32 height 32
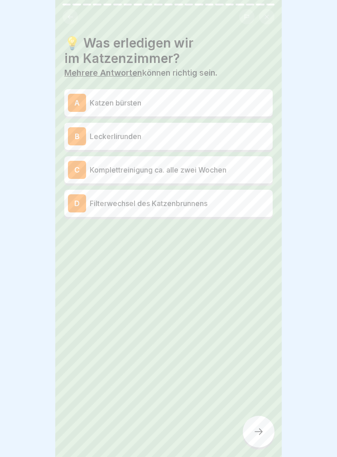
click at [237, 90] on div "A Katzen bürsten" at bounding box center [168, 102] width 208 height 27
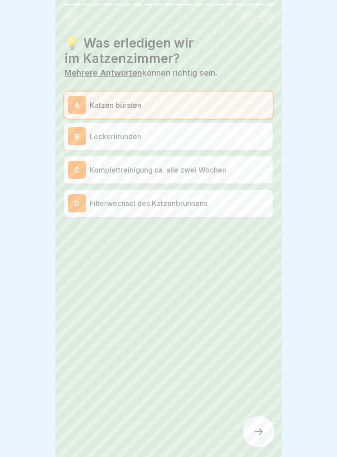
click at [214, 162] on div "C Komplettreinigung ca. alle zwei Wochen" at bounding box center [168, 170] width 201 height 18
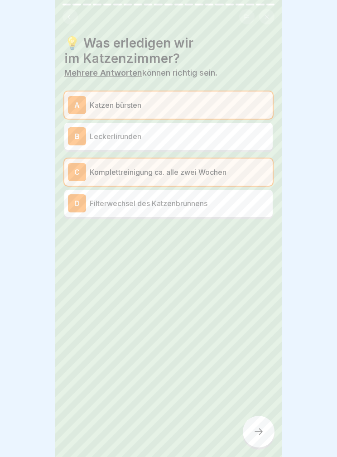
click at [214, 203] on p "Filterwechsel des Katzenbrunnens" at bounding box center [179, 203] width 179 height 11
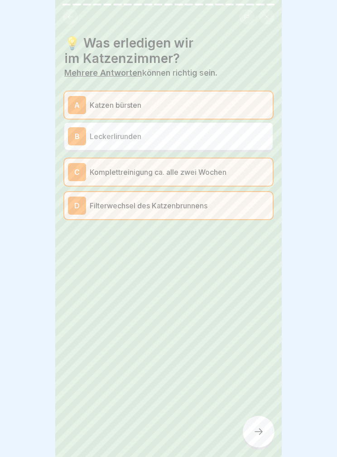
click at [270, 435] on div at bounding box center [259, 432] width 32 height 32
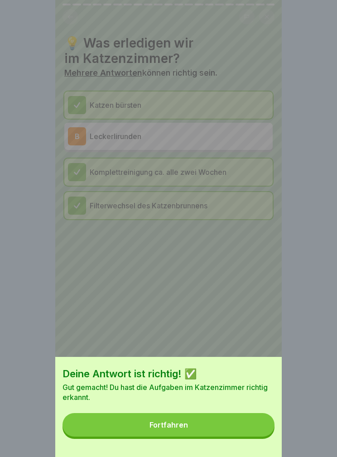
click at [238, 427] on button "Fortfahren" at bounding box center [169, 425] width 212 height 24
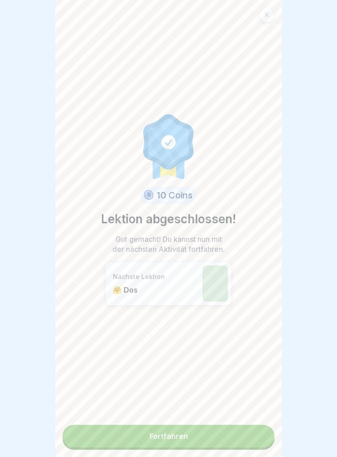
click at [216, 420] on div "10 Coins Lektion abgeschlossen! Gut gemacht! Du kannst nun mit der nächsten Akt…" at bounding box center [168, 228] width 227 height 457
click at [217, 436] on link "Fortfahren" at bounding box center [169, 436] width 212 height 23
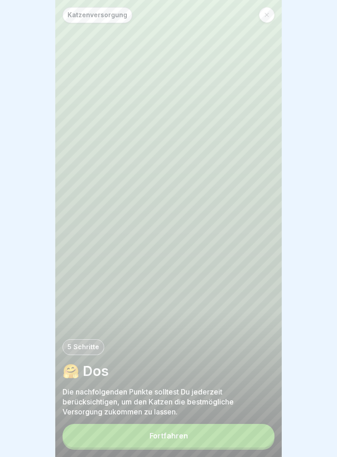
click at [230, 430] on button "Fortfahren" at bounding box center [169, 436] width 212 height 24
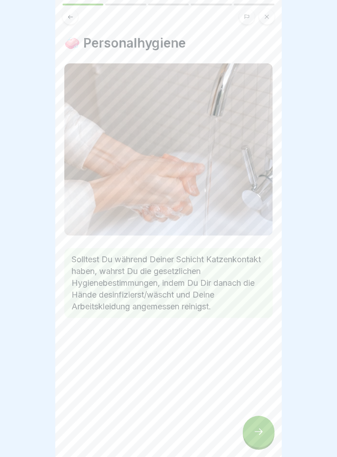
click at [266, 433] on div at bounding box center [259, 432] width 32 height 32
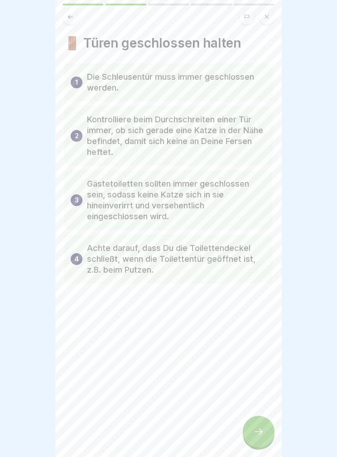
click at [264, 430] on div at bounding box center [259, 432] width 32 height 32
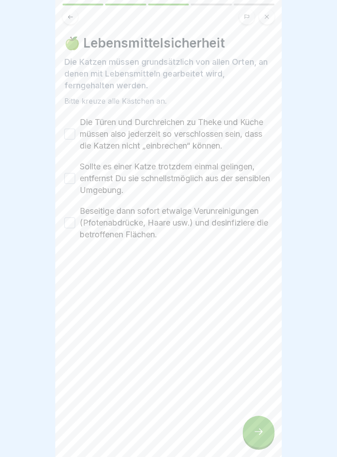
click at [75, 130] on button "Die Türen und Durchreichen zu Theke und Küche müssen also jederzeit so verschlo…" at bounding box center [69, 134] width 11 height 11
click at [74, 178] on button "Sollte es einer Katze trotzdem einmal gelingen, entfernst Du sie schnellstmögli…" at bounding box center [69, 178] width 11 height 11
click at [81, 220] on label "Beseitige dann sofort etwaige Verunreinigungen (Pfotenabdrücke, Haare usw.) und…" at bounding box center [176, 222] width 193 height 35
click at [75, 220] on button "Beseitige dann sofort etwaige Verunreinigungen (Pfotenabdrücke, Haare usw.) und…" at bounding box center [69, 223] width 11 height 11
click at [271, 437] on div at bounding box center [259, 432] width 32 height 32
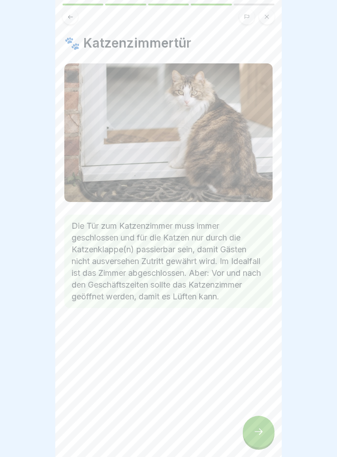
click at [266, 434] on div at bounding box center [259, 432] width 32 height 32
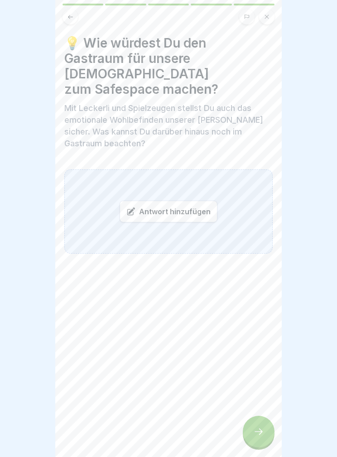
click at [71, 21] on button at bounding box center [70, 16] width 15 height 15
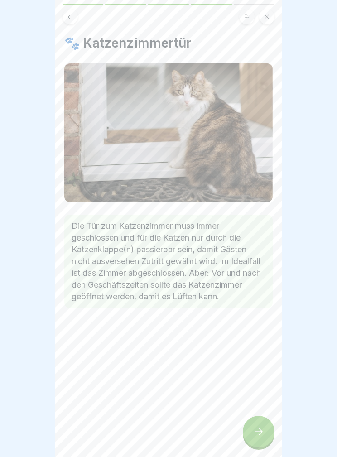
click at [66, 14] on button at bounding box center [70, 16] width 15 height 15
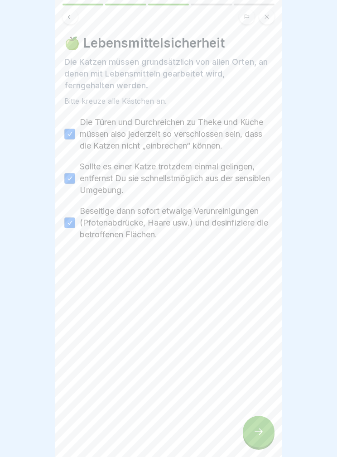
click at [74, 12] on button at bounding box center [70, 16] width 15 height 15
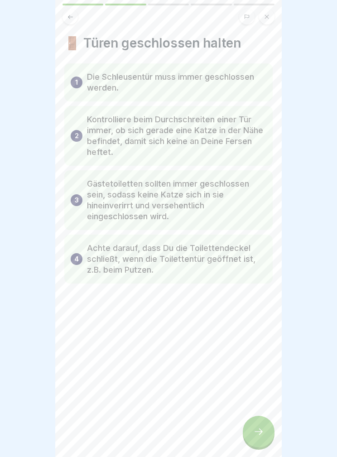
click at [259, 426] on icon at bounding box center [258, 431] width 11 height 11
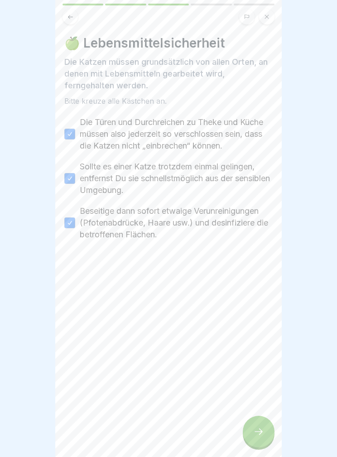
click at [257, 433] on icon at bounding box center [258, 431] width 11 height 11
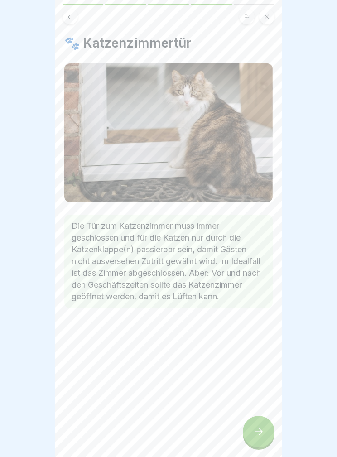
click at [261, 432] on icon at bounding box center [259, 432] width 8 height 6
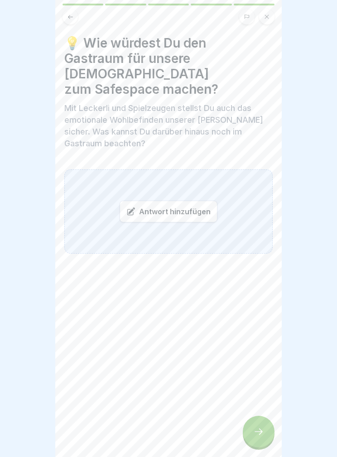
click at [168, 212] on div "Antwort hinzufügen" at bounding box center [168, 211] width 208 height 84
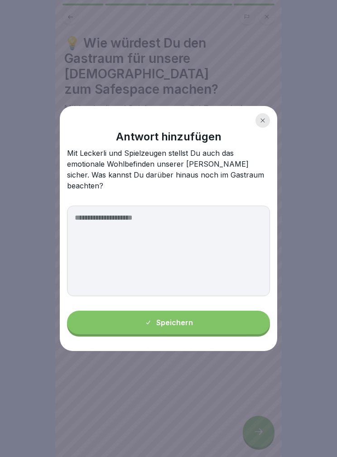
click at [184, 195] on div "Antwort hinzufügen Mit Leckerli und Spielzeugen stellst Du auch das emotionale …" at bounding box center [169, 228] width 218 height 245
click at [265, 123] on icon at bounding box center [262, 120] width 5 height 5
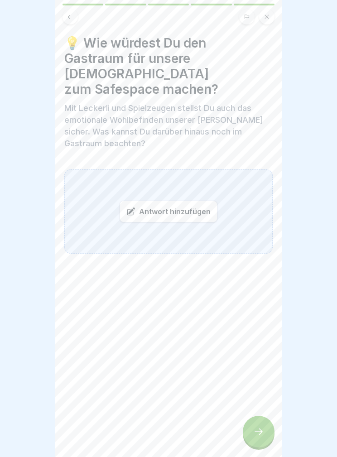
click at [262, 421] on div at bounding box center [259, 432] width 32 height 32
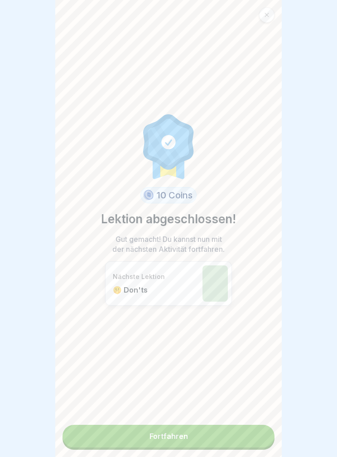
click at [188, 428] on link "Fortfahren" at bounding box center [169, 436] width 212 height 23
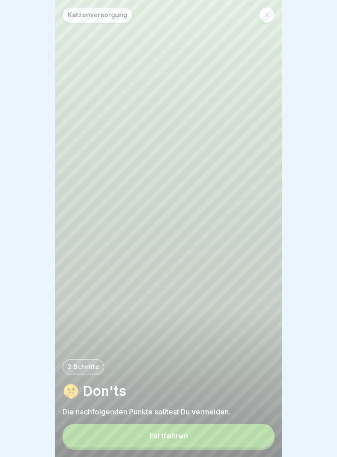
click at [235, 446] on button "Fortfahren" at bounding box center [169, 436] width 212 height 24
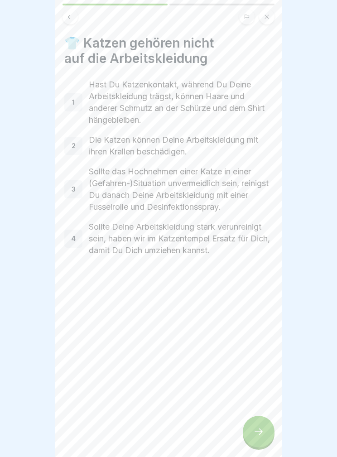
click at [263, 427] on icon at bounding box center [258, 431] width 11 height 11
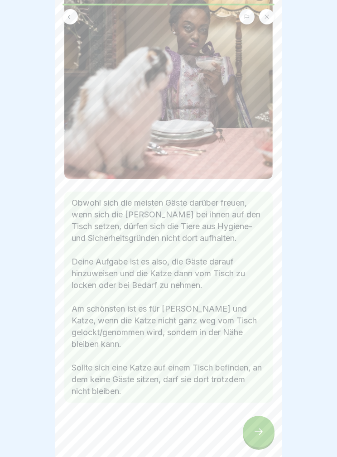
scroll to position [88, 0]
click at [257, 439] on div at bounding box center [259, 432] width 32 height 32
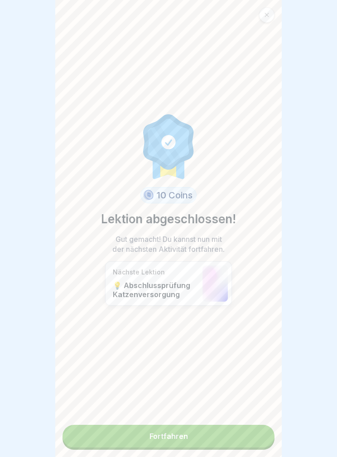
click at [229, 441] on link "Fortfahren" at bounding box center [169, 436] width 212 height 23
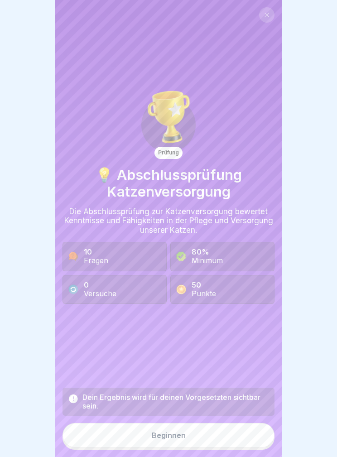
click at [229, 428] on button "Beginnen" at bounding box center [169, 435] width 212 height 24
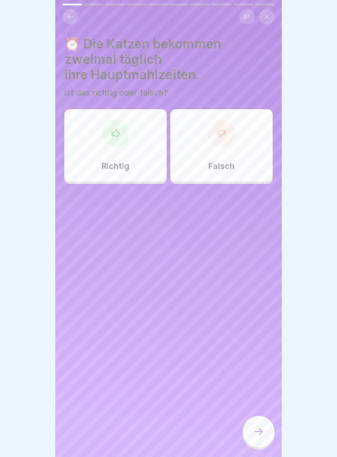
click at [335, 140] on div at bounding box center [168, 228] width 337 height 457
click at [120, 141] on div "Richtig" at bounding box center [115, 145] width 102 height 73
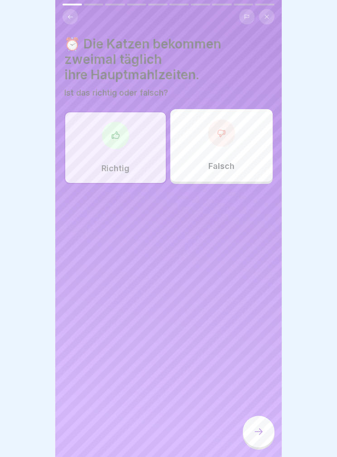
click at [266, 423] on div at bounding box center [259, 432] width 32 height 32
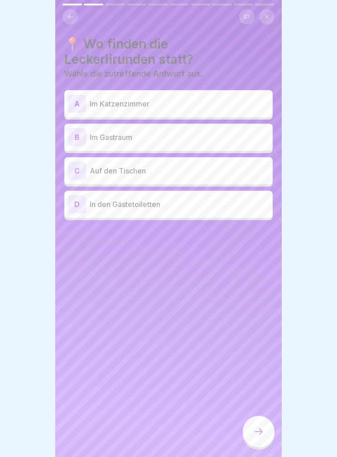
click at [224, 139] on p "Im Gastraum" at bounding box center [179, 137] width 179 height 11
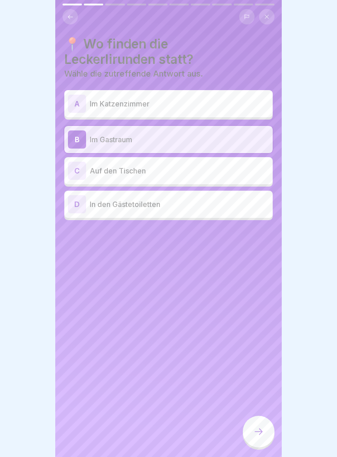
click at [259, 446] on div at bounding box center [259, 432] width 32 height 32
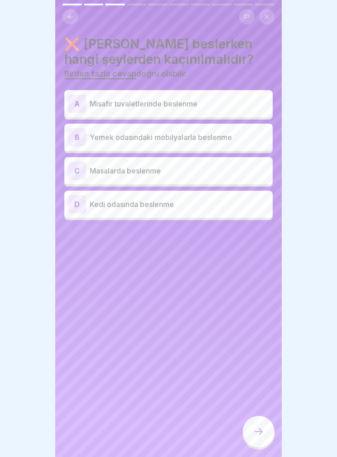
click at [206, 103] on p "Misafir tuvaletlerinde beslenme" at bounding box center [179, 103] width 179 height 11
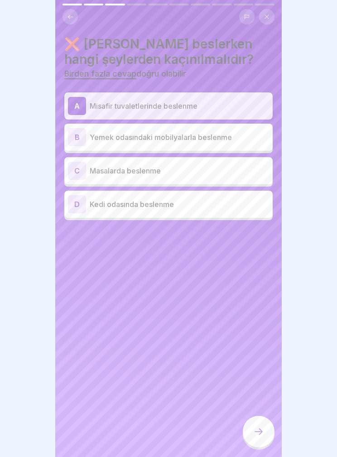
click at [208, 167] on p "Masalarda beslenme" at bounding box center [179, 170] width 179 height 11
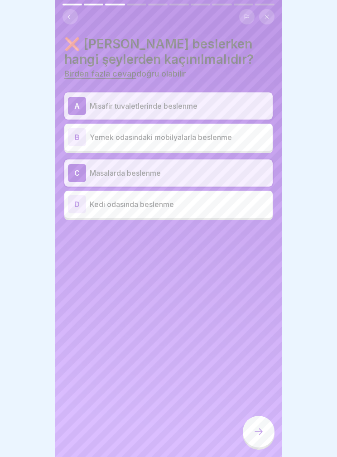
click at [207, 209] on p "Kedi odasında beslenme" at bounding box center [179, 204] width 179 height 11
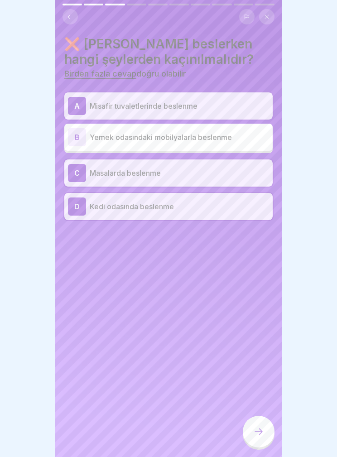
click at [211, 199] on div "D Kedi odasında beslenme" at bounding box center [168, 207] width 201 height 18
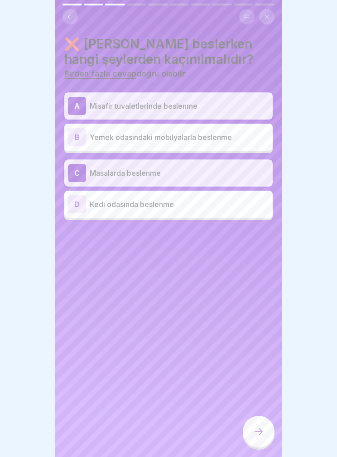
click at [262, 430] on icon at bounding box center [258, 431] width 11 height 11
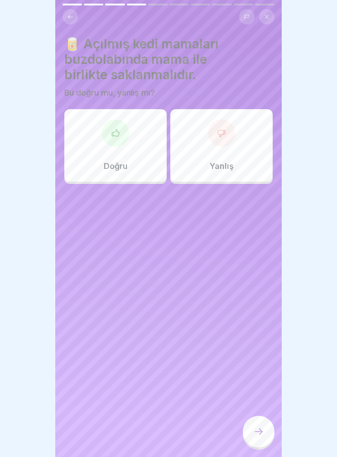
click at [148, 164] on div "Doğru" at bounding box center [115, 145] width 102 height 73
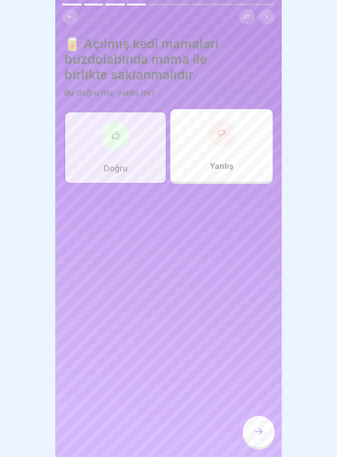
click at [215, 169] on font "Yanlış" at bounding box center [222, 166] width 24 height 10
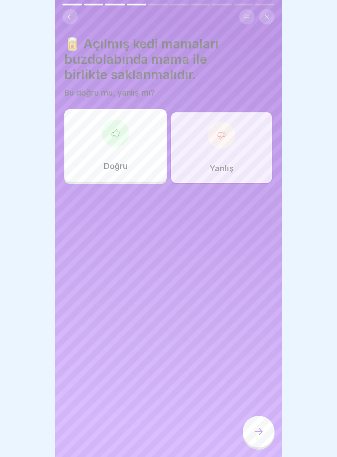
click at [145, 164] on div "Doğru" at bounding box center [115, 145] width 102 height 73
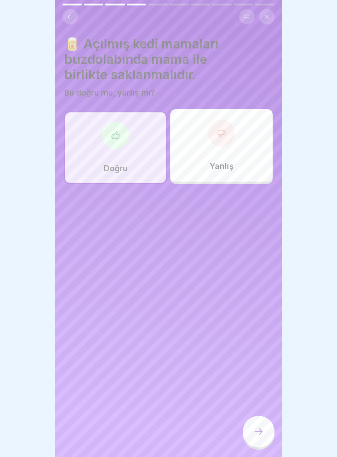
click at [260, 429] on icon at bounding box center [259, 432] width 8 height 6
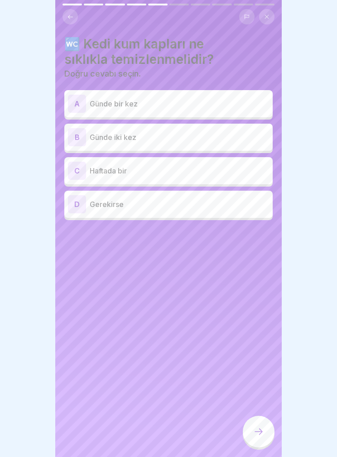
click at [206, 134] on p "Günde iki kez" at bounding box center [179, 137] width 179 height 11
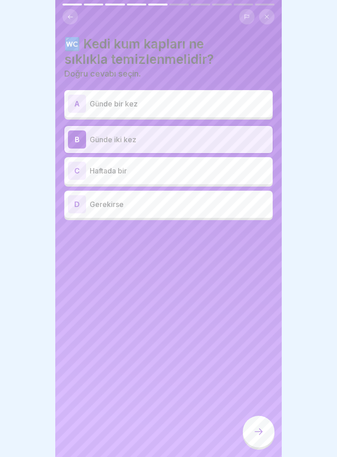
click at [257, 436] on icon at bounding box center [258, 431] width 11 height 11
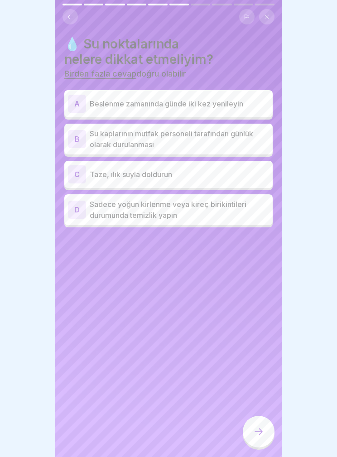
click at [206, 164] on div "C Taze, ılık suyla doldurun" at bounding box center [168, 174] width 208 height 27
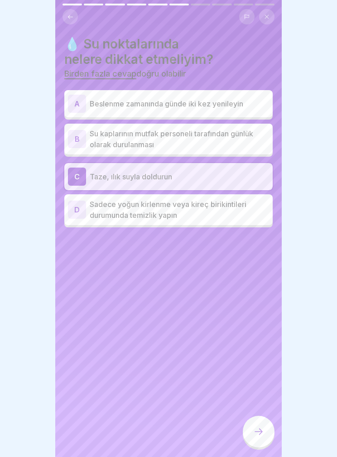
click at [250, 95] on div "A Beslenme zamanında günde iki kez yenileyin" at bounding box center [168, 104] width 201 height 18
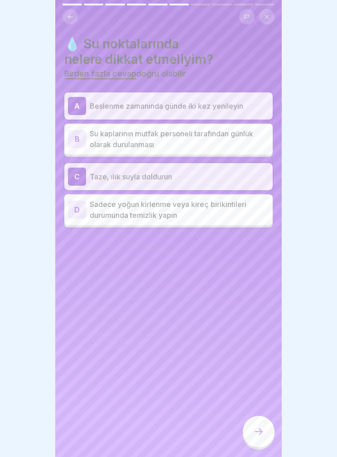
click at [244, 129] on font "Su kaplarının mutfak personeli tarafından günlük olarak durulanması" at bounding box center [172, 139] width 164 height 20
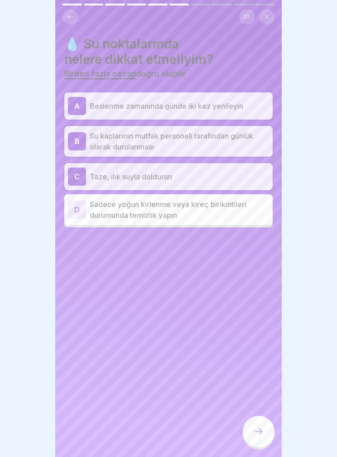
click at [260, 430] on icon at bounding box center [258, 431] width 11 height 11
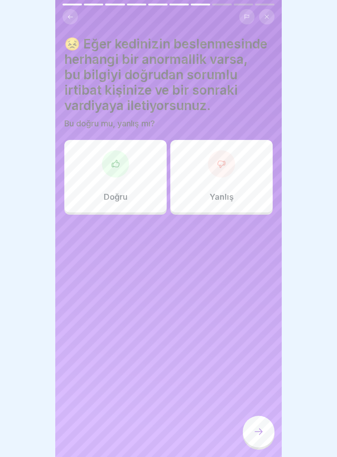
click at [132, 190] on div "Doğru" at bounding box center [115, 176] width 102 height 73
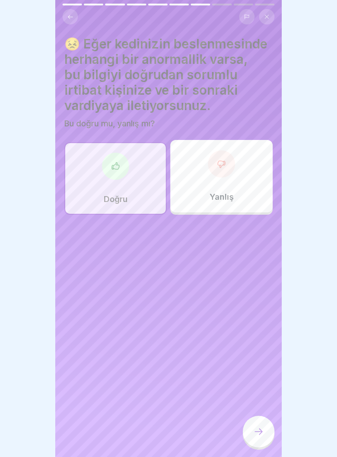
click at [258, 427] on icon at bounding box center [258, 431] width 11 height 11
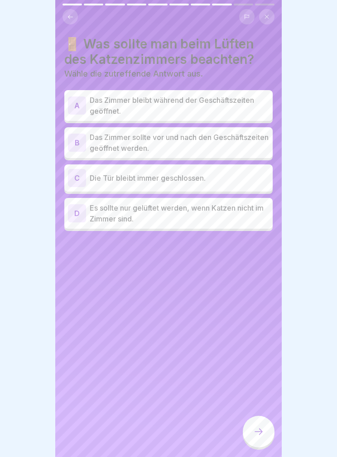
click at [195, 341] on div "🚪 Was sollte man beim Lüften des Katzenzimmers beachten? Wähle die zutreffende …" at bounding box center [168, 228] width 227 height 457
click at [231, 142] on p "Das Zimmer sollte vor und nach den Geschäftszeiten geöffnet werden." at bounding box center [179, 143] width 179 height 22
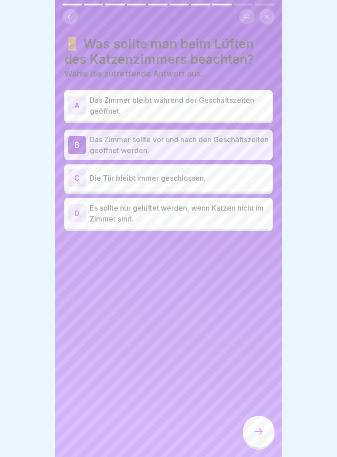
click at [264, 416] on div "🚪 Was sollte man beim Lüften des Katzenzimmers beachten? Wähle die zutreffende …" at bounding box center [168, 228] width 227 height 457
click at [262, 426] on icon at bounding box center [258, 431] width 11 height 11
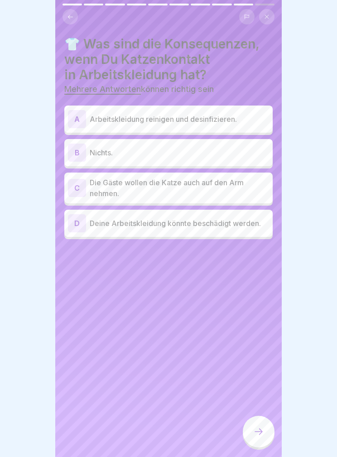
click at [228, 118] on p "Arbeitskleidung reinigen und desinfizieren." at bounding box center [179, 119] width 179 height 11
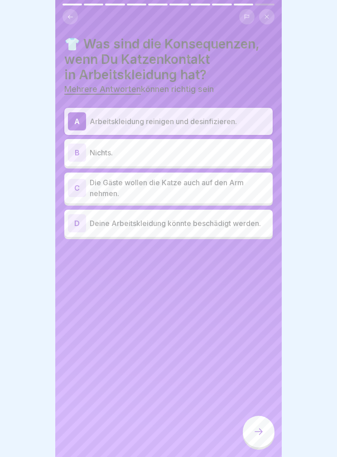
click at [266, 435] on div at bounding box center [259, 432] width 32 height 32
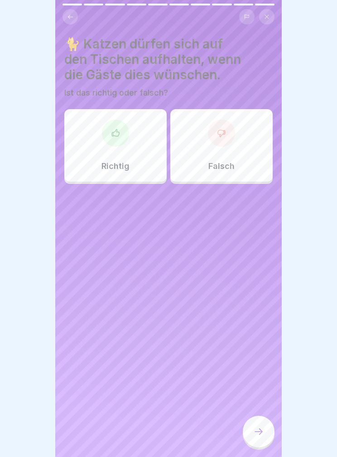
click at [242, 155] on div "Falsch" at bounding box center [221, 145] width 102 height 73
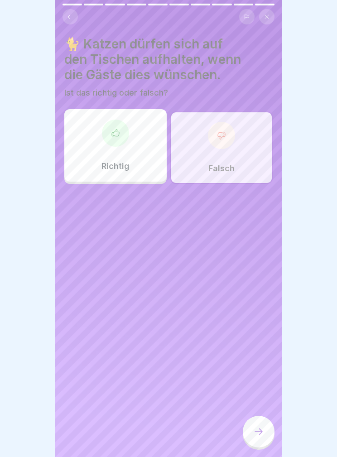
click at [251, 427] on div at bounding box center [259, 432] width 32 height 32
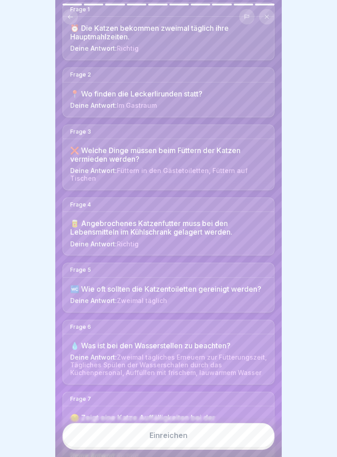
scroll to position [95, 0]
click at [224, 98] on div "📍 Wo finden die Leckerlirunden statt? Deine Antwort: Im Gastraum" at bounding box center [168, 99] width 211 height 34
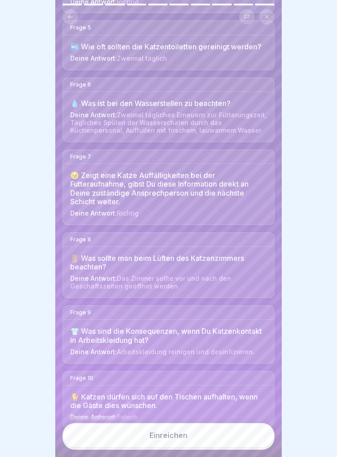
scroll to position [337, 0]
click at [216, 433] on button "Einreichen" at bounding box center [169, 435] width 212 height 24
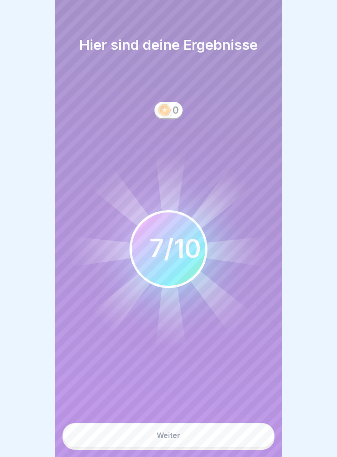
click at [206, 438] on button "Weiter" at bounding box center [169, 435] width 212 height 24
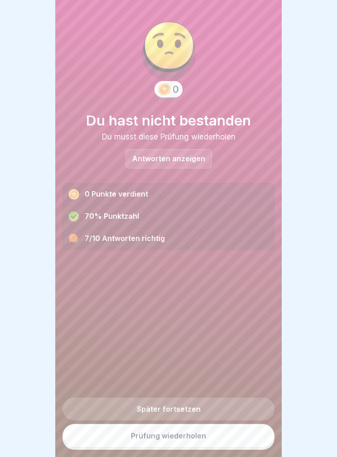
click at [227, 434] on link "Prüfung wiederholen" at bounding box center [169, 436] width 212 height 24
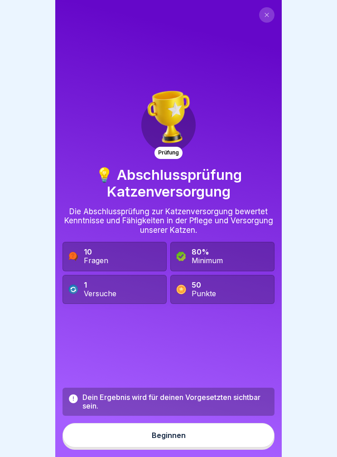
click at [219, 436] on button "Beginnen" at bounding box center [169, 435] width 212 height 24
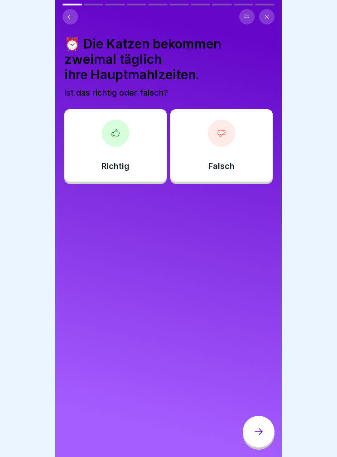
click at [145, 129] on div "Richtig" at bounding box center [115, 145] width 102 height 73
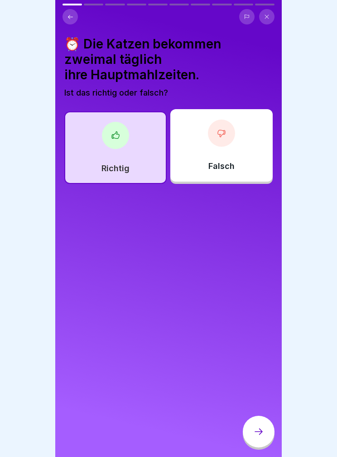
click at [276, 430] on div "⏰ Die Katzen bekommen zweimal täglich ihre Hauptmahlzeiten. Ist das richtig ode…" at bounding box center [168, 228] width 227 height 457
click at [256, 436] on icon at bounding box center [258, 431] width 11 height 11
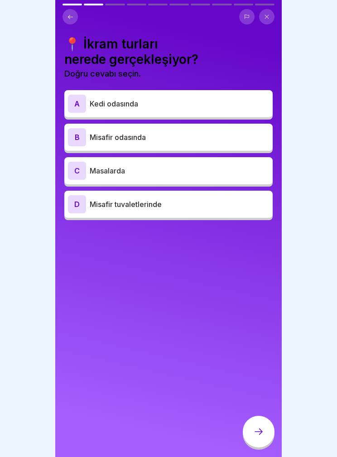
click at [172, 103] on p "Kedi odasında" at bounding box center [179, 103] width 179 height 11
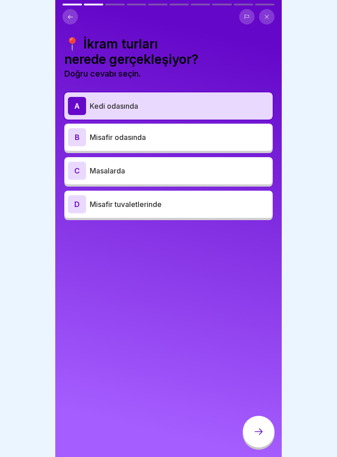
click at [215, 139] on p "Misafir odasında" at bounding box center [179, 137] width 179 height 11
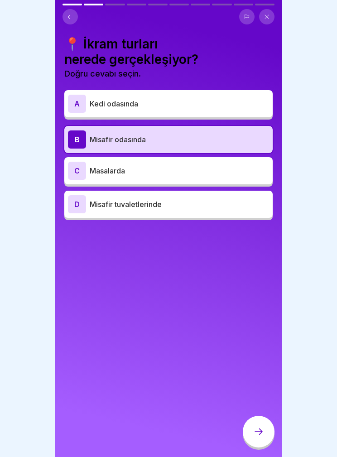
click at [264, 426] on div at bounding box center [259, 432] width 32 height 32
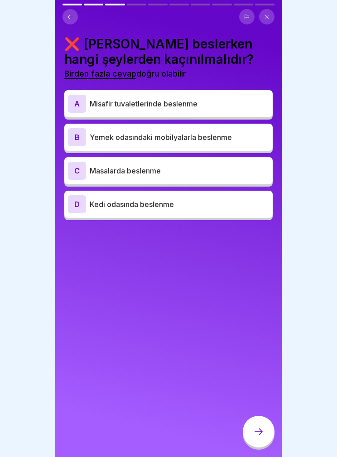
click at [232, 96] on div "A Misafir tuvaletlerinde beslenme" at bounding box center [168, 104] width 201 height 18
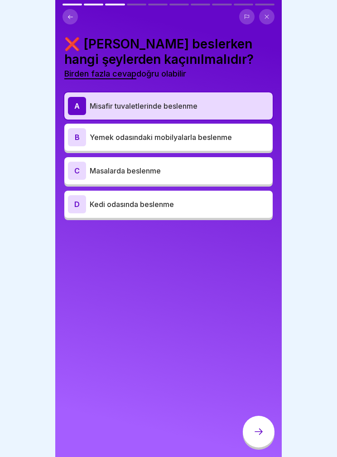
click at [234, 129] on div "B Yemek odasındaki mobilyalarla beslenme" at bounding box center [168, 137] width 201 height 18
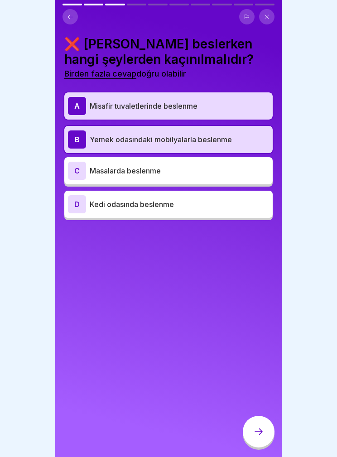
click at [190, 164] on div "C Masalarda beslenme" at bounding box center [168, 171] width 201 height 18
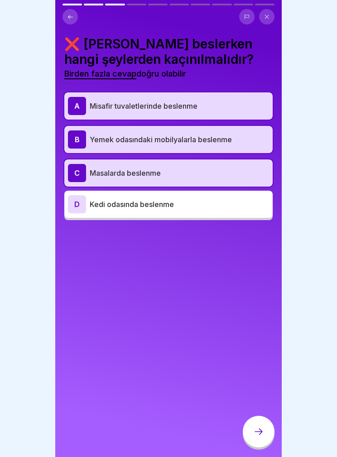
click at [269, 423] on div at bounding box center [259, 432] width 32 height 32
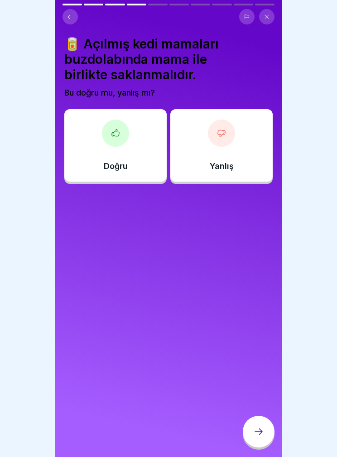
click at [240, 142] on div "Yanlış" at bounding box center [221, 145] width 102 height 73
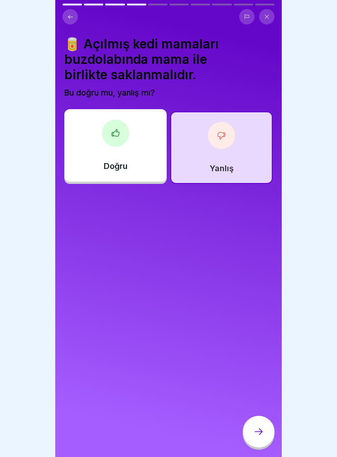
click at [271, 435] on div at bounding box center [259, 432] width 32 height 32
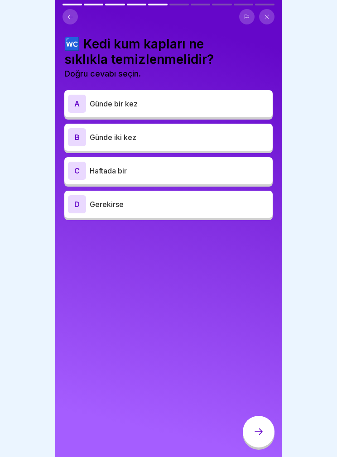
click at [228, 138] on p "Günde iki kez" at bounding box center [179, 137] width 179 height 11
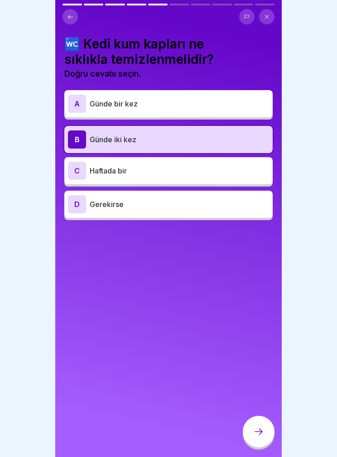
click at [265, 434] on div at bounding box center [259, 432] width 32 height 32
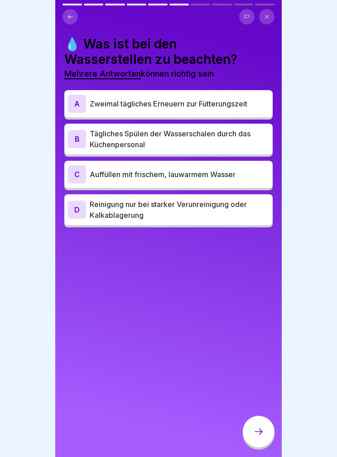
click at [244, 96] on div "A Zweimal tägliches Erneuern zur Fütterungszeit" at bounding box center [168, 104] width 201 height 18
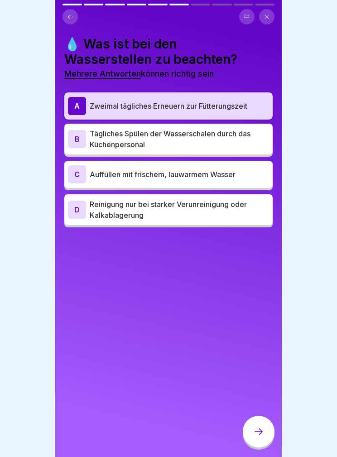
click at [222, 126] on div "B Tägliches Spülen der Wasserschalen durch das Küchenpersonal" at bounding box center [168, 139] width 208 height 31
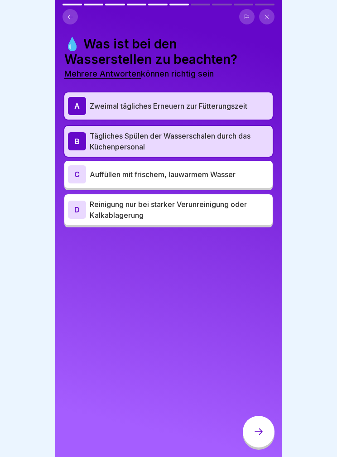
click at [222, 164] on div "C Auffüllen mit frischem, lauwarmem Wasser" at bounding box center [168, 174] width 208 height 27
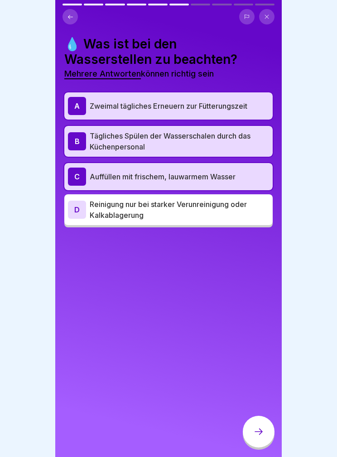
click at [266, 429] on div at bounding box center [259, 432] width 32 height 32
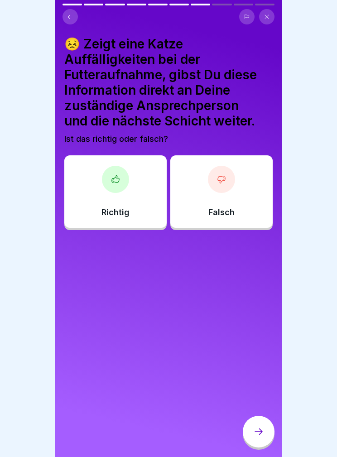
click at [139, 197] on div "Richtig" at bounding box center [115, 191] width 102 height 73
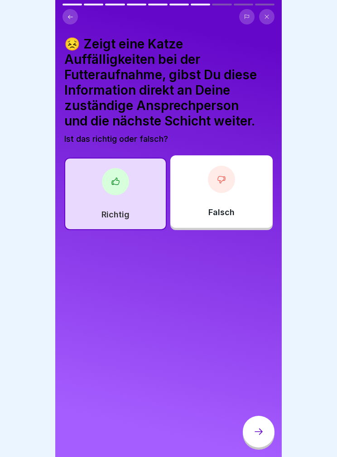
click at [271, 434] on div at bounding box center [259, 432] width 32 height 32
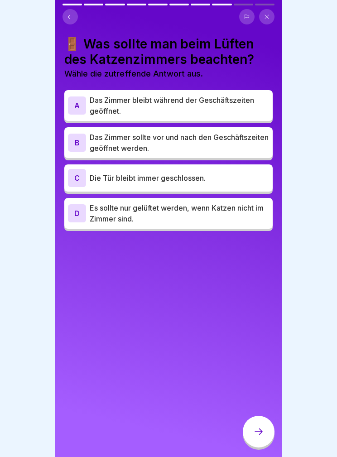
click at [244, 139] on p "Das Zimmer sollte vor und nach den Geschäftszeiten geöffnet werden." at bounding box center [179, 143] width 179 height 22
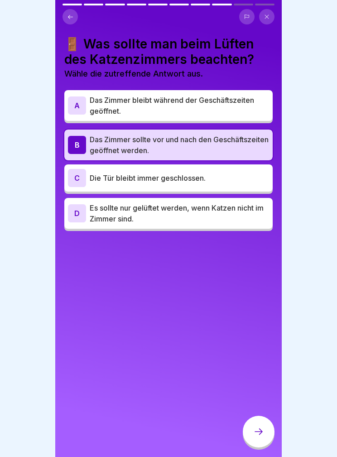
click at [268, 436] on div at bounding box center [259, 432] width 32 height 32
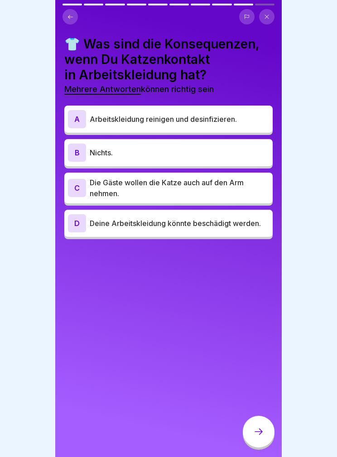
click at [253, 124] on div "A Arbeitskleidung reinigen und desinfizieren." at bounding box center [168, 119] width 201 height 18
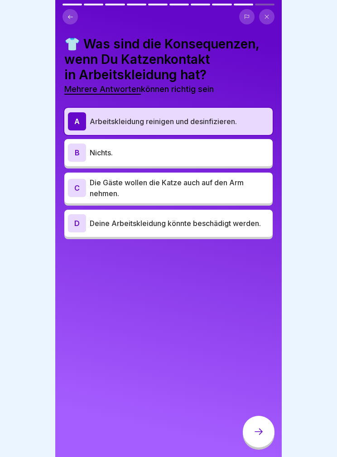
click at [267, 439] on div at bounding box center [259, 432] width 32 height 32
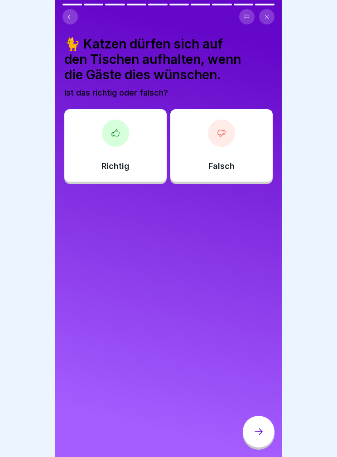
click at [69, 21] on button at bounding box center [70, 16] width 15 height 15
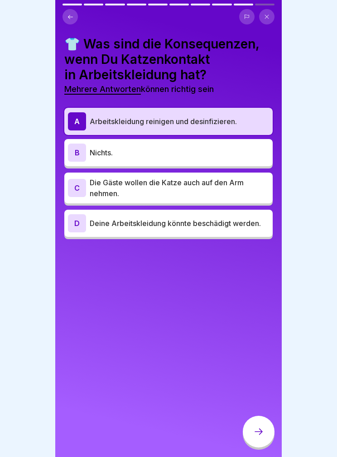
click at [268, 430] on div at bounding box center [259, 432] width 32 height 32
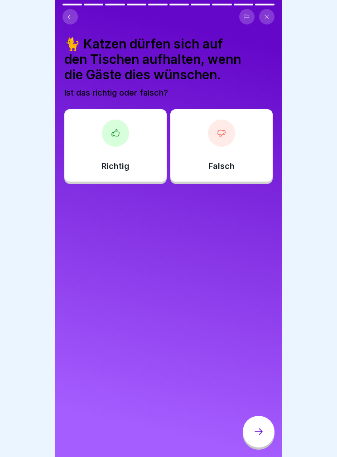
click at [242, 143] on div "Falsch" at bounding box center [221, 145] width 102 height 73
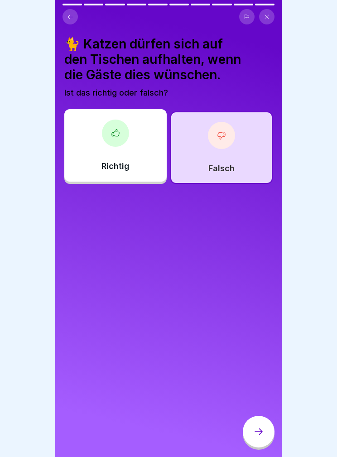
click at [262, 440] on div at bounding box center [259, 432] width 32 height 32
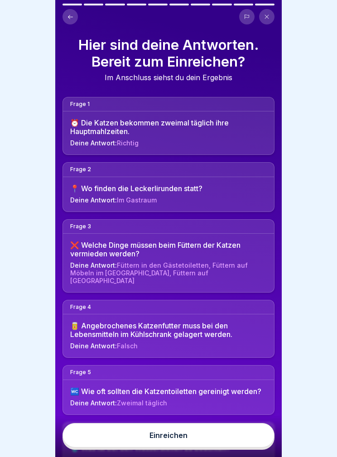
click at [231, 436] on button "Einreichen" at bounding box center [169, 435] width 212 height 24
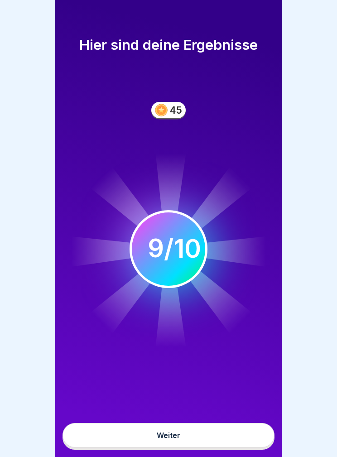
click at [241, 432] on button "Weiter" at bounding box center [169, 435] width 212 height 24
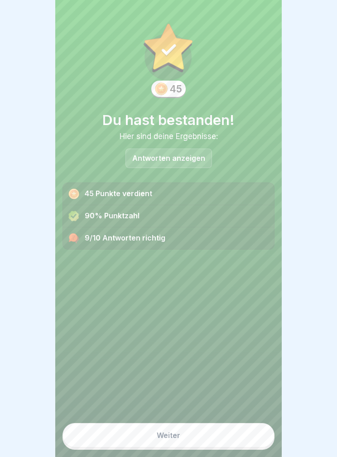
click at [237, 436] on button "Weiter" at bounding box center [169, 435] width 212 height 24
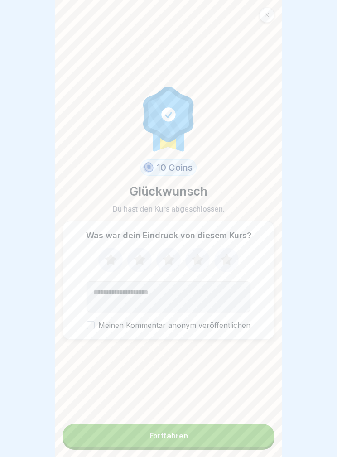
click at [239, 428] on button "Fortfahren" at bounding box center [169, 436] width 212 height 24
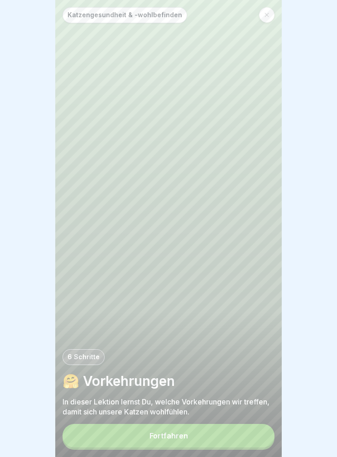
click at [242, 434] on button "Fortfahren" at bounding box center [169, 436] width 212 height 24
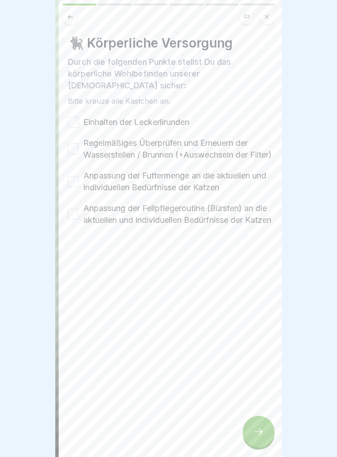
click at [153, 433] on div "🐈‍⬛ Körperliche Versorgung Durch die folgenden Punkte stellst Du das körperlich…" at bounding box center [172, 228] width 227 height 457
click at [269, 16] on icon at bounding box center [266, 16] width 5 height 5
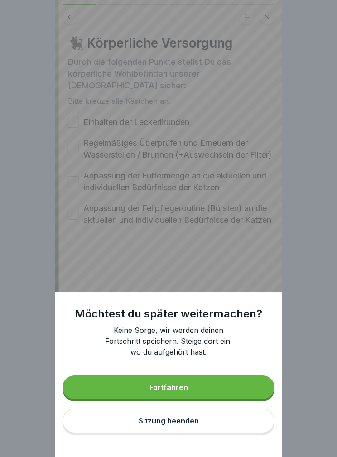
click at [231, 420] on button "Sitzung beenden" at bounding box center [169, 421] width 212 height 24
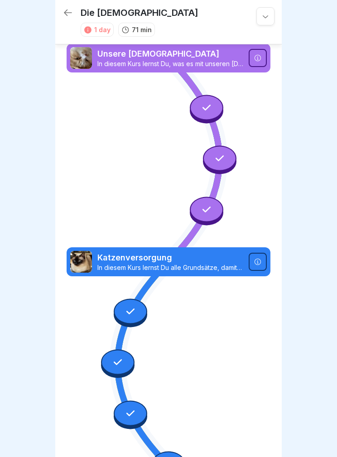
click at [60, 9] on div "Die Tempelkatzen 1 day 71 min" at bounding box center [168, 22] width 227 height 44
click at [66, 13] on icon at bounding box center [68, 12] width 11 height 11
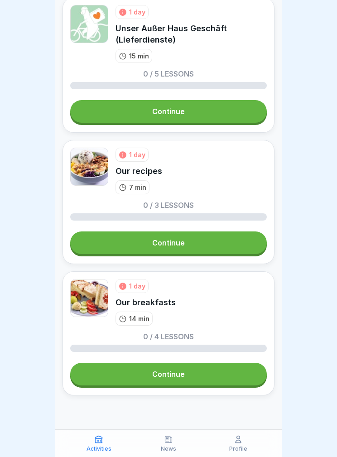
scroll to position [1798, 0]
click at [242, 440] on icon at bounding box center [238, 439] width 9 height 9
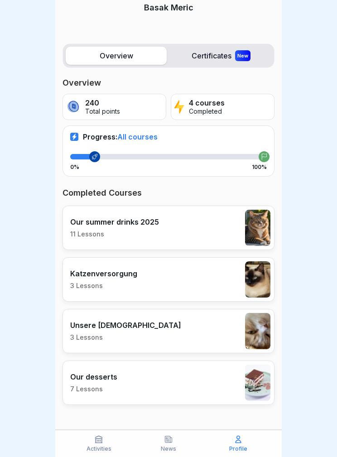
scroll to position [73, 0]
click at [102, 435] on icon at bounding box center [98, 439] width 9 height 9
